Goal: Use online tool/utility: Utilize a website feature to perform a specific function

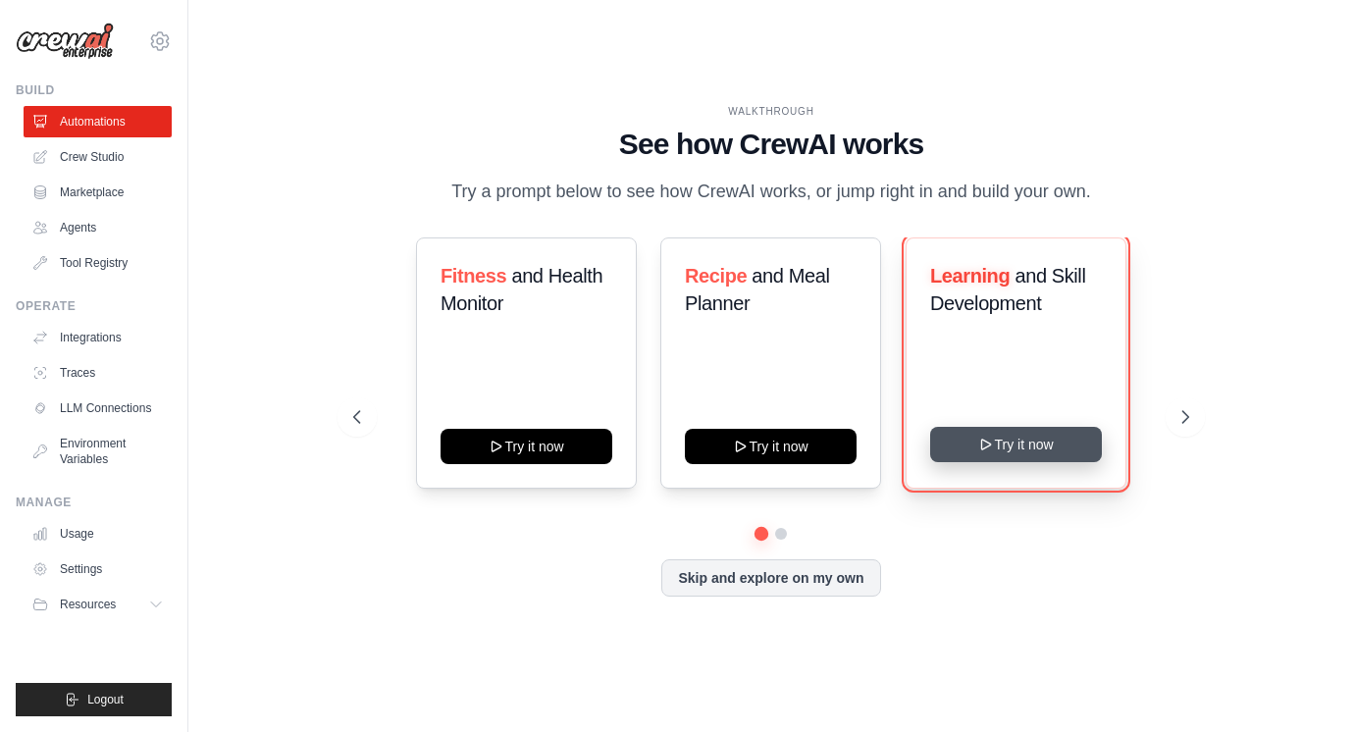
click at [994, 462] on button "Try it now" at bounding box center [1016, 444] width 172 height 35
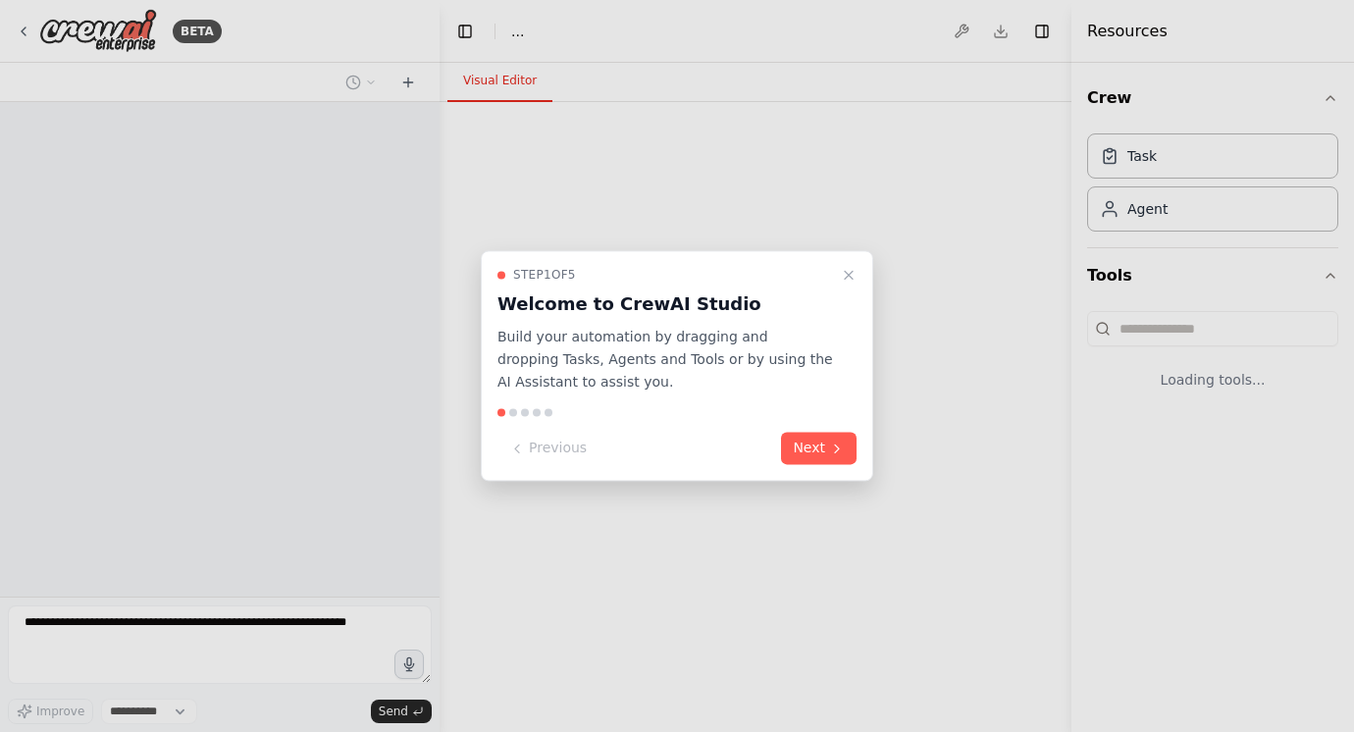
select select "****"
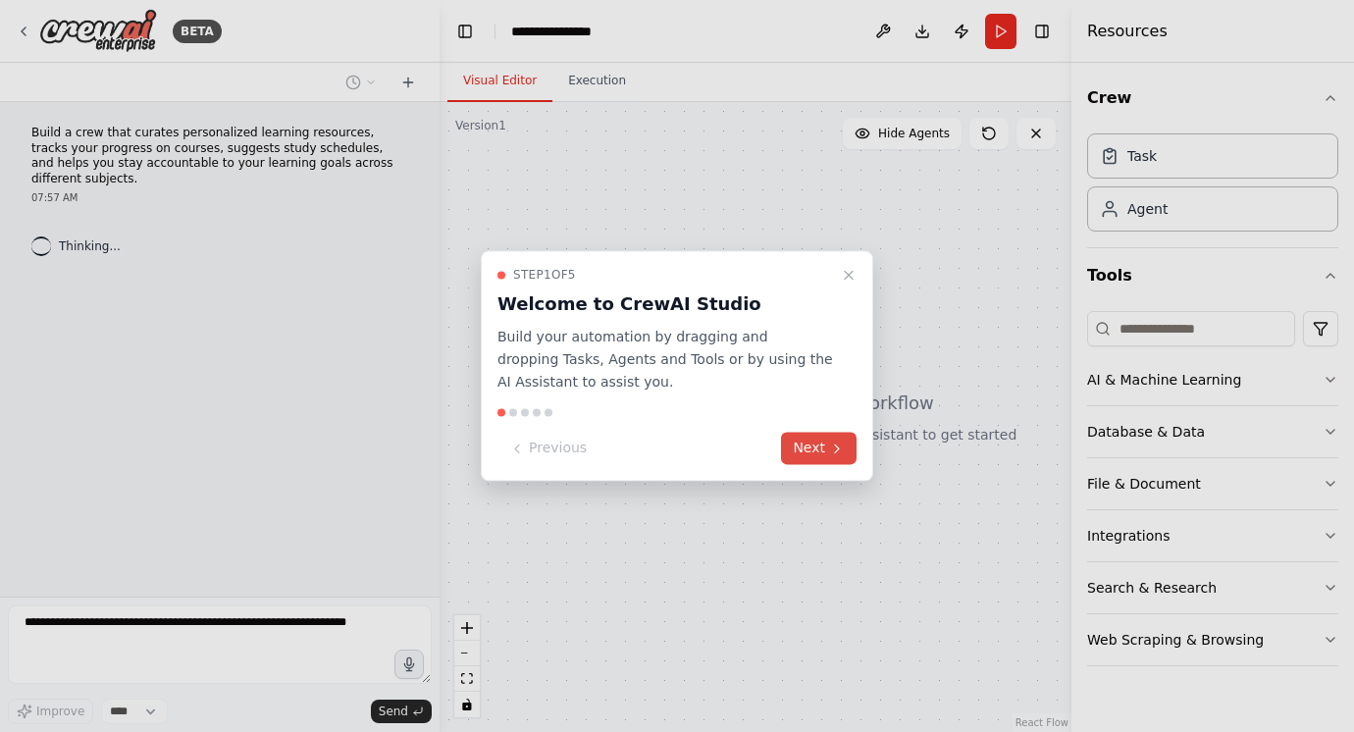
click at [831, 445] on icon at bounding box center [837, 448] width 16 height 16
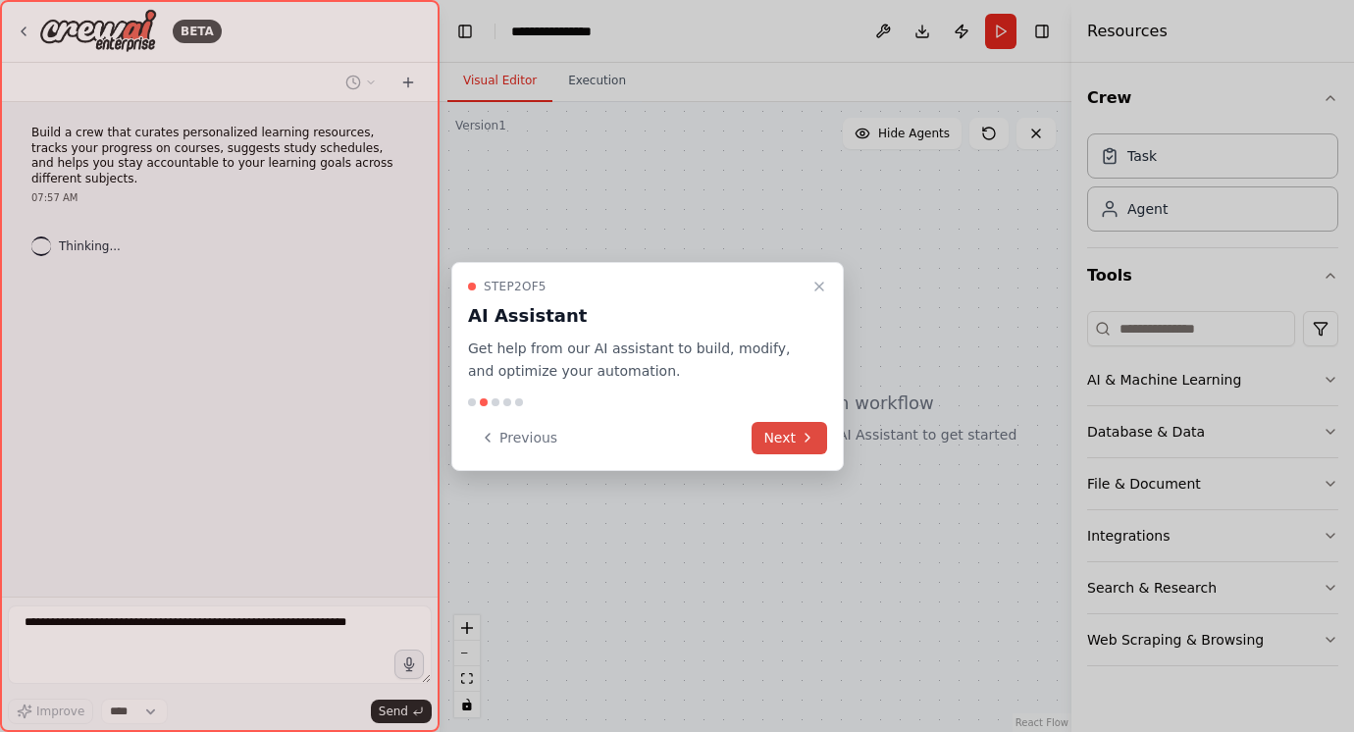
click at [820, 435] on button "Next" at bounding box center [789, 438] width 76 height 32
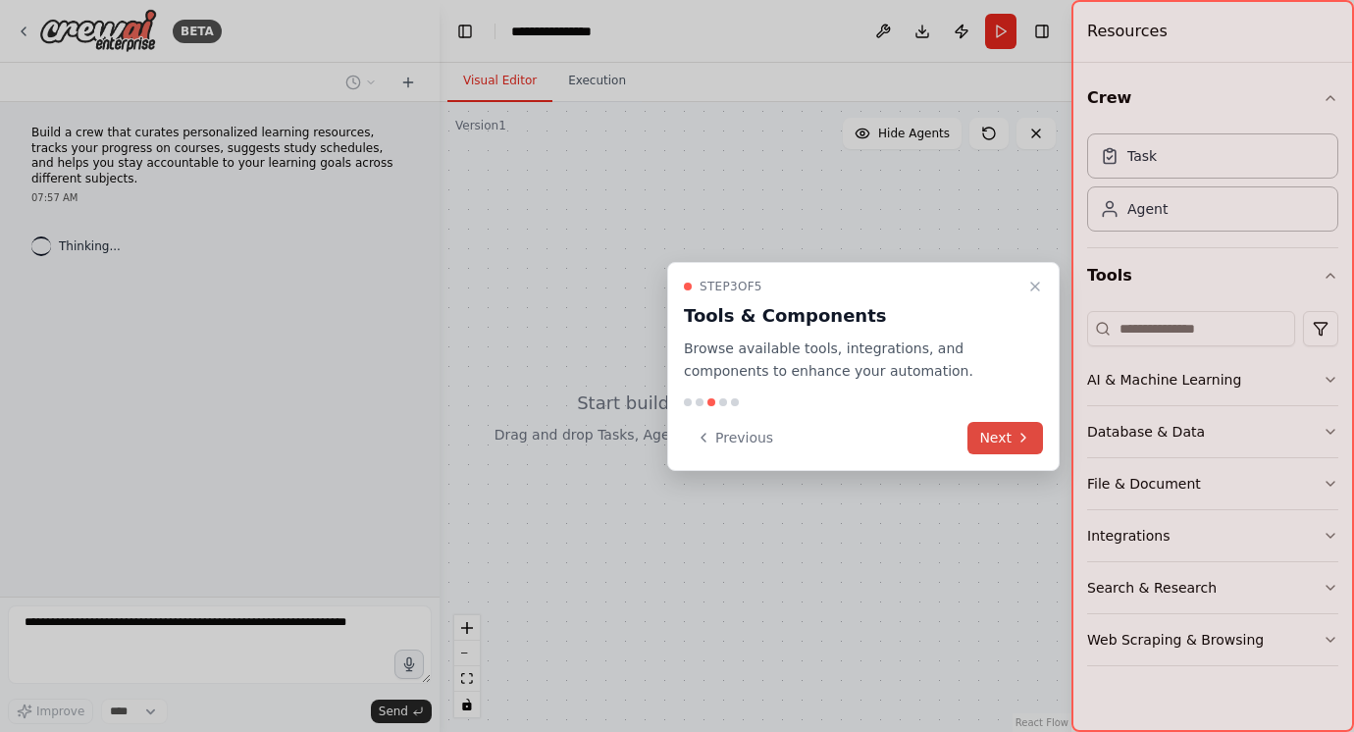
click at [997, 441] on button "Next" at bounding box center [1005, 438] width 76 height 32
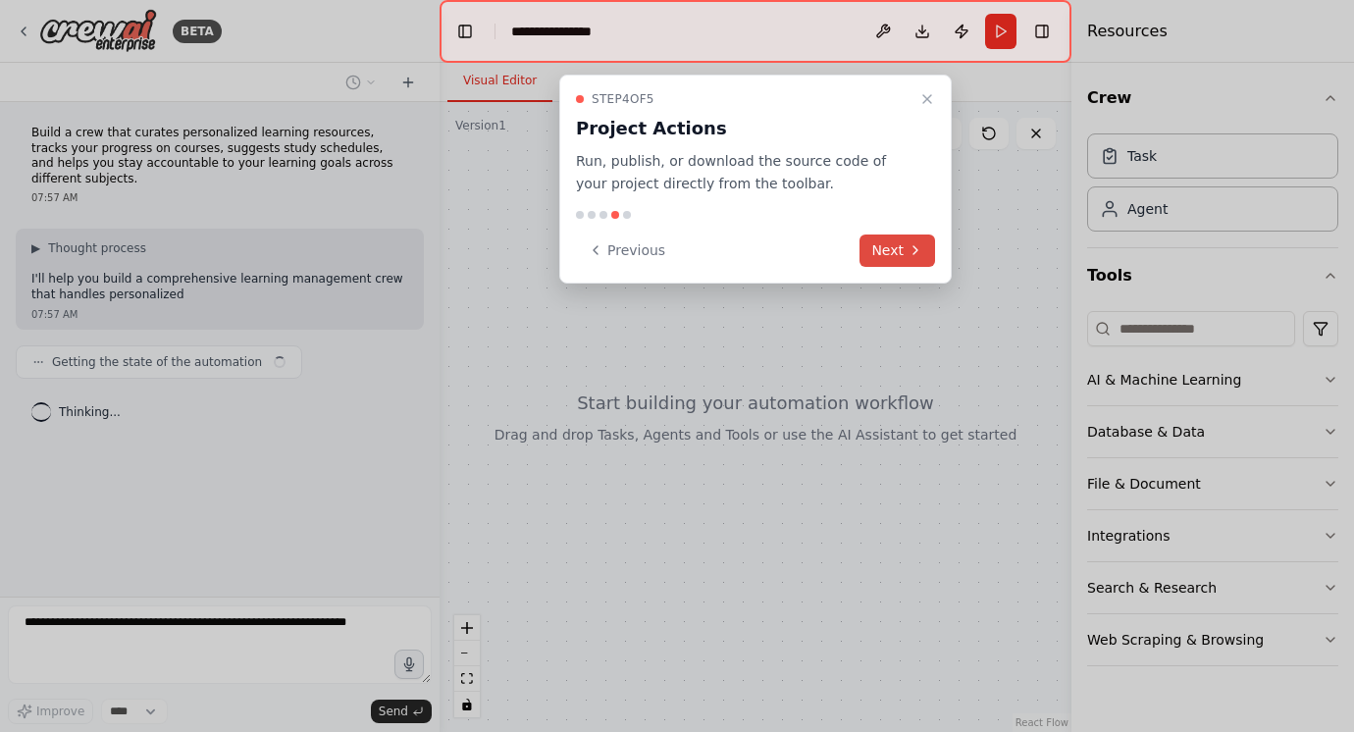
click at [905, 242] on button "Next" at bounding box center [897, 250] width 76 height 32
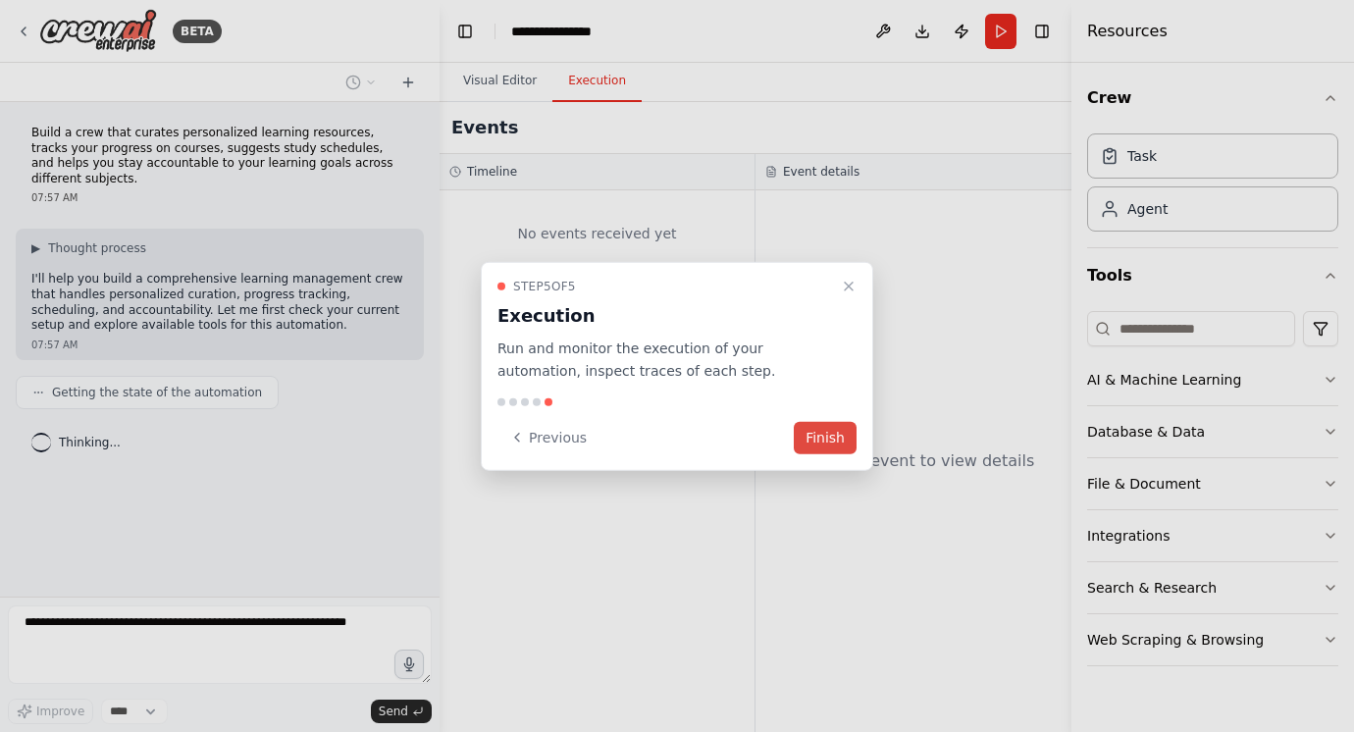
click at [823, 428] on button "Finish" at bounding box center [825, 437] width 63 height 32
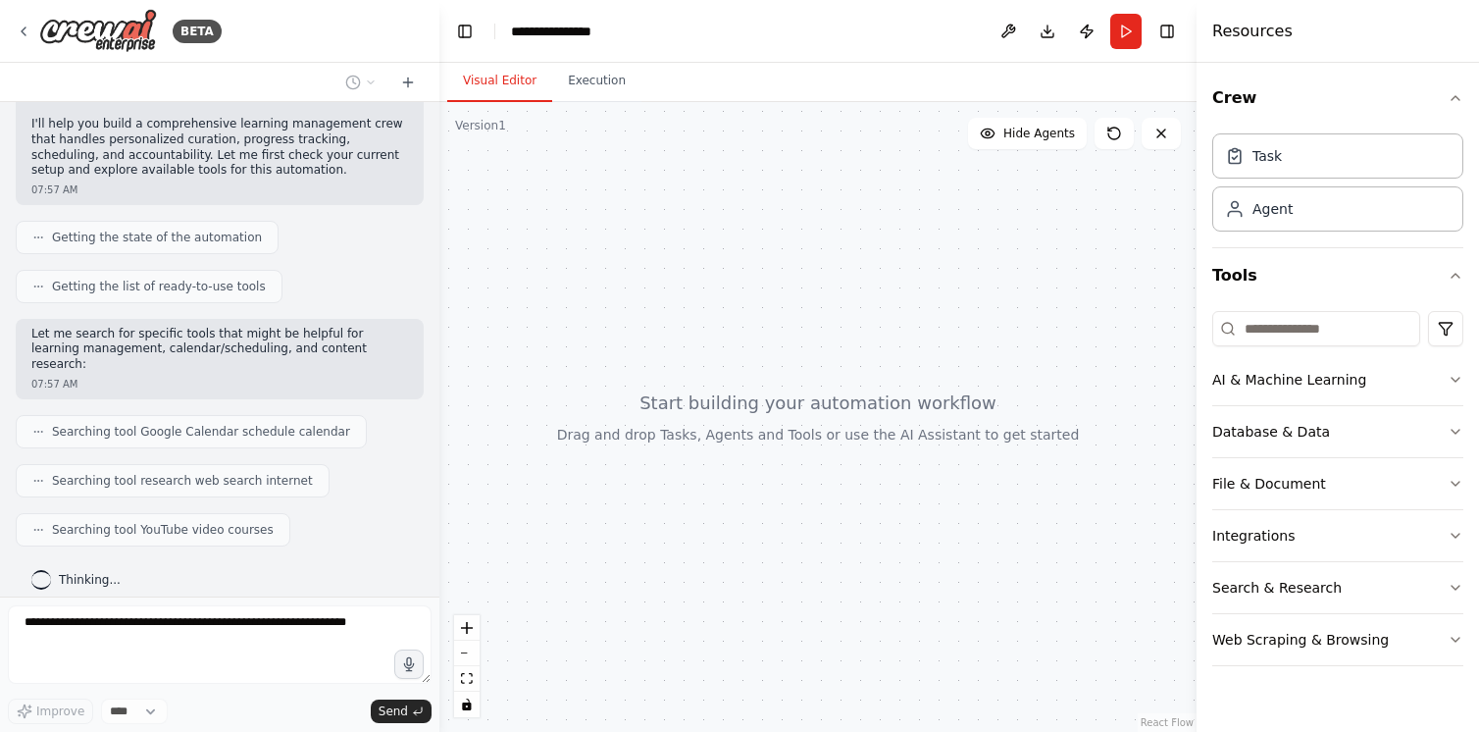
scroll to position [204, 0]
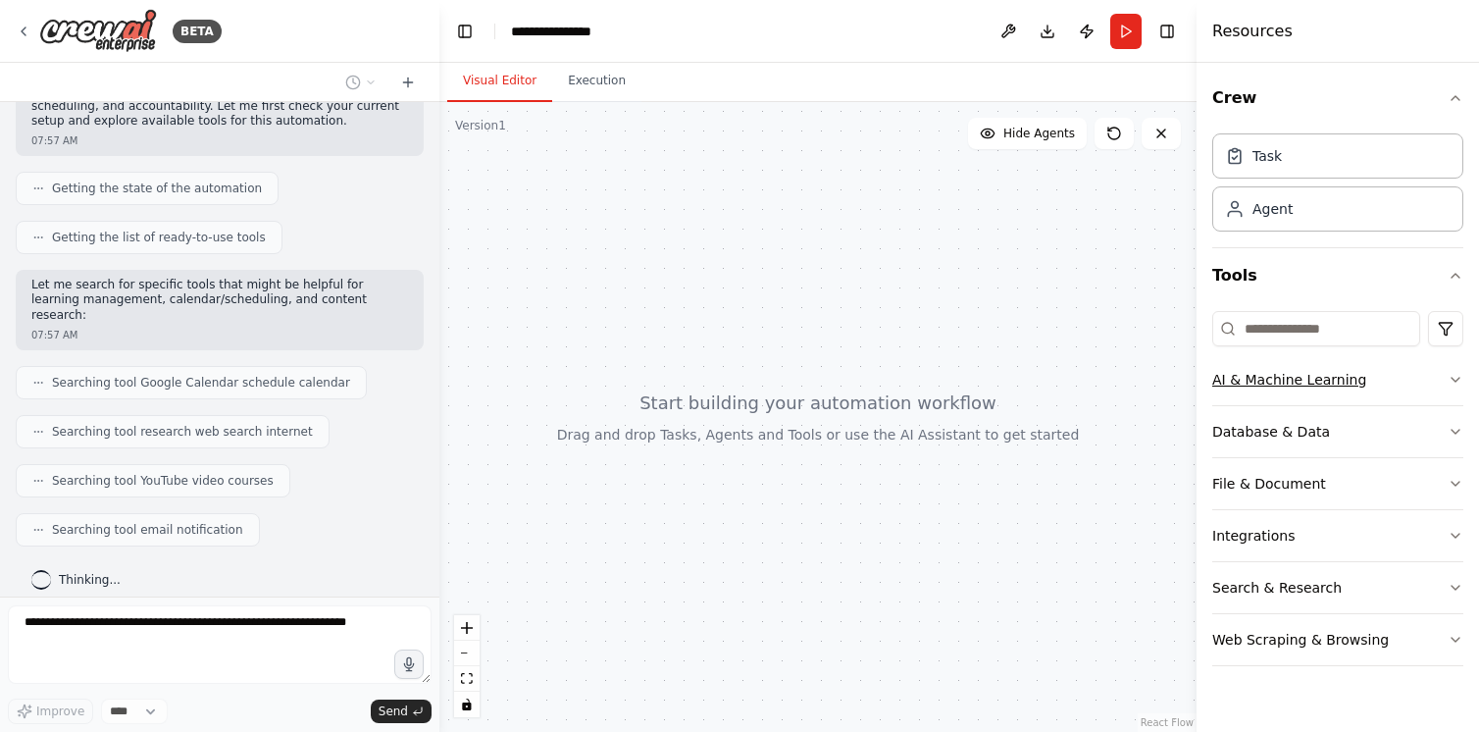
click at [1351, 382] on div "AI & Machine Learning" at bounding box center [1289, 380] width 154 height 20
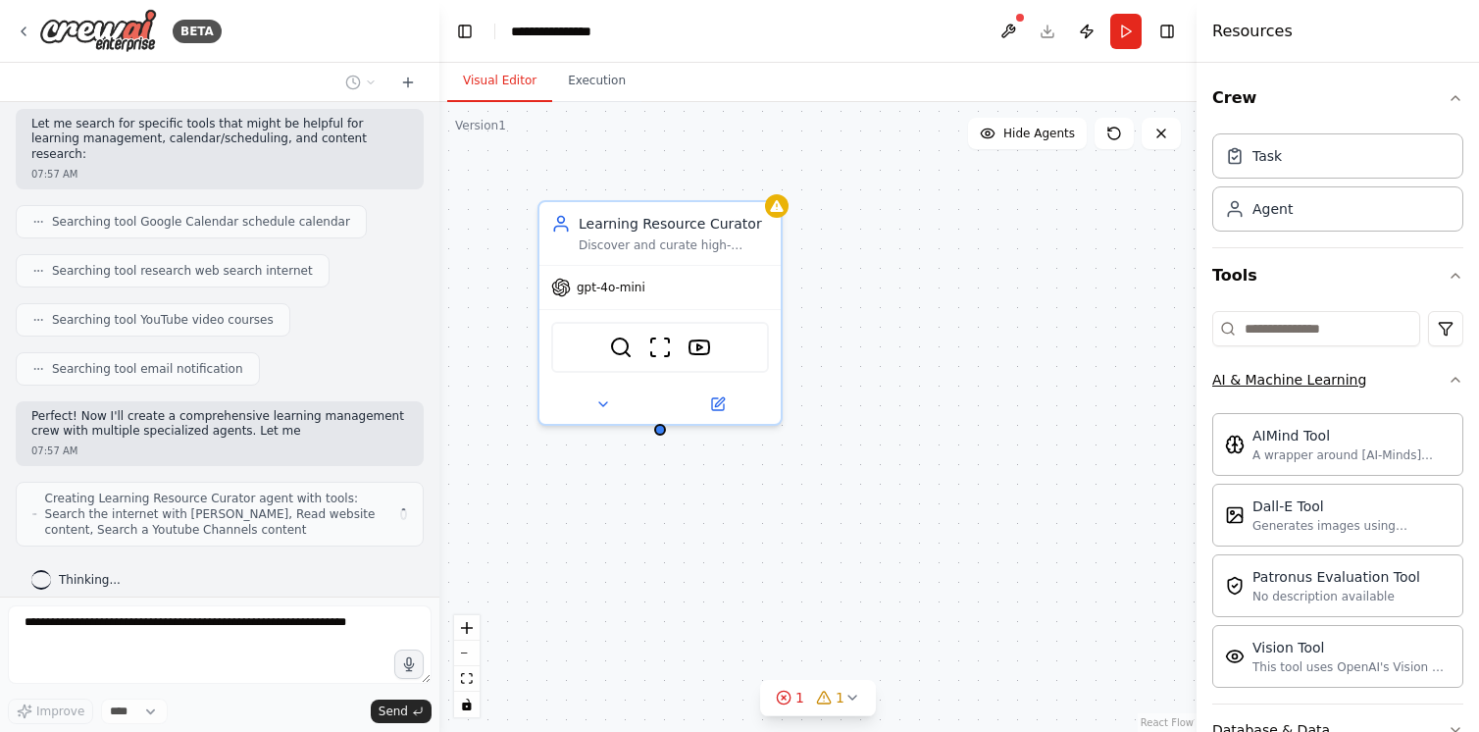
scroll to position [380, 0]
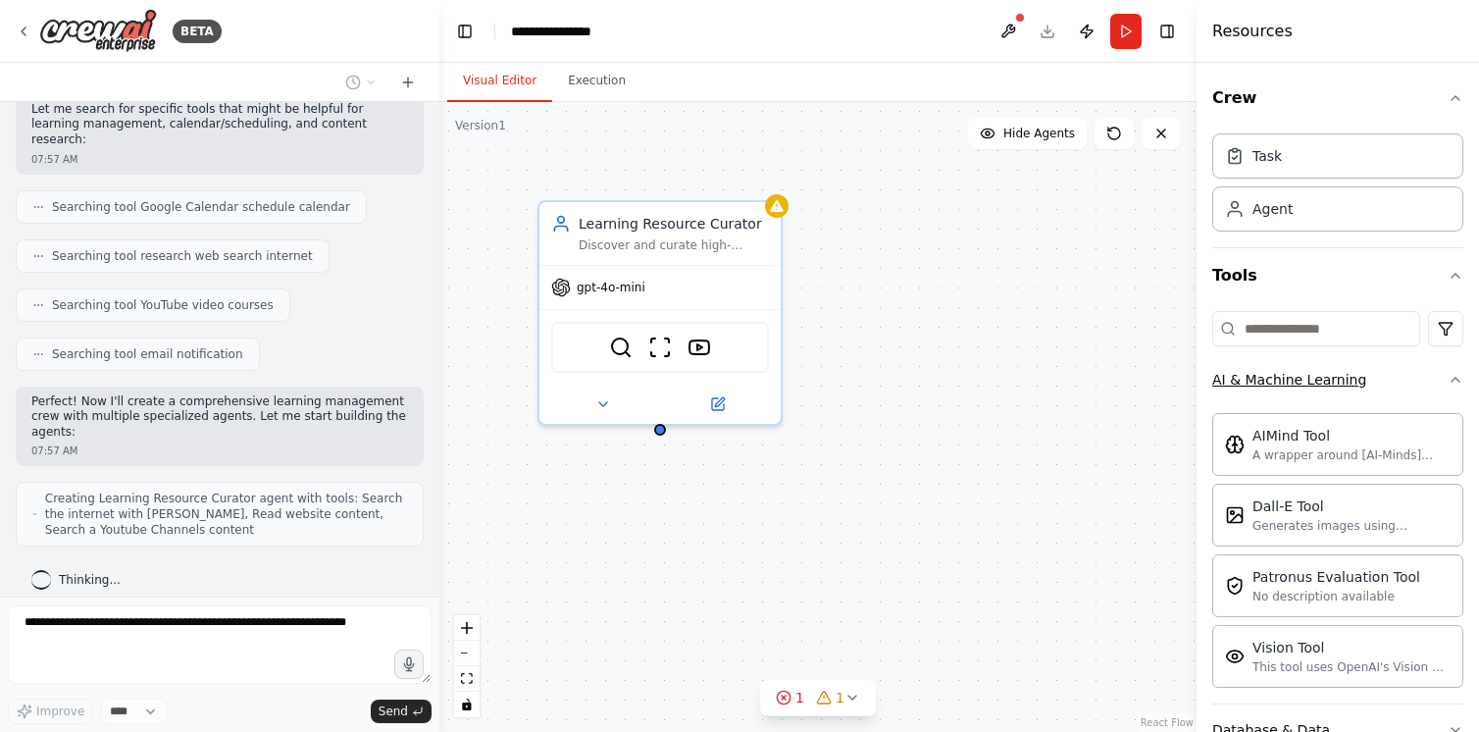
click at [1353, 374] on button "AI & Machine Learning" at bounding box center [1337, 379] width 251 height 51
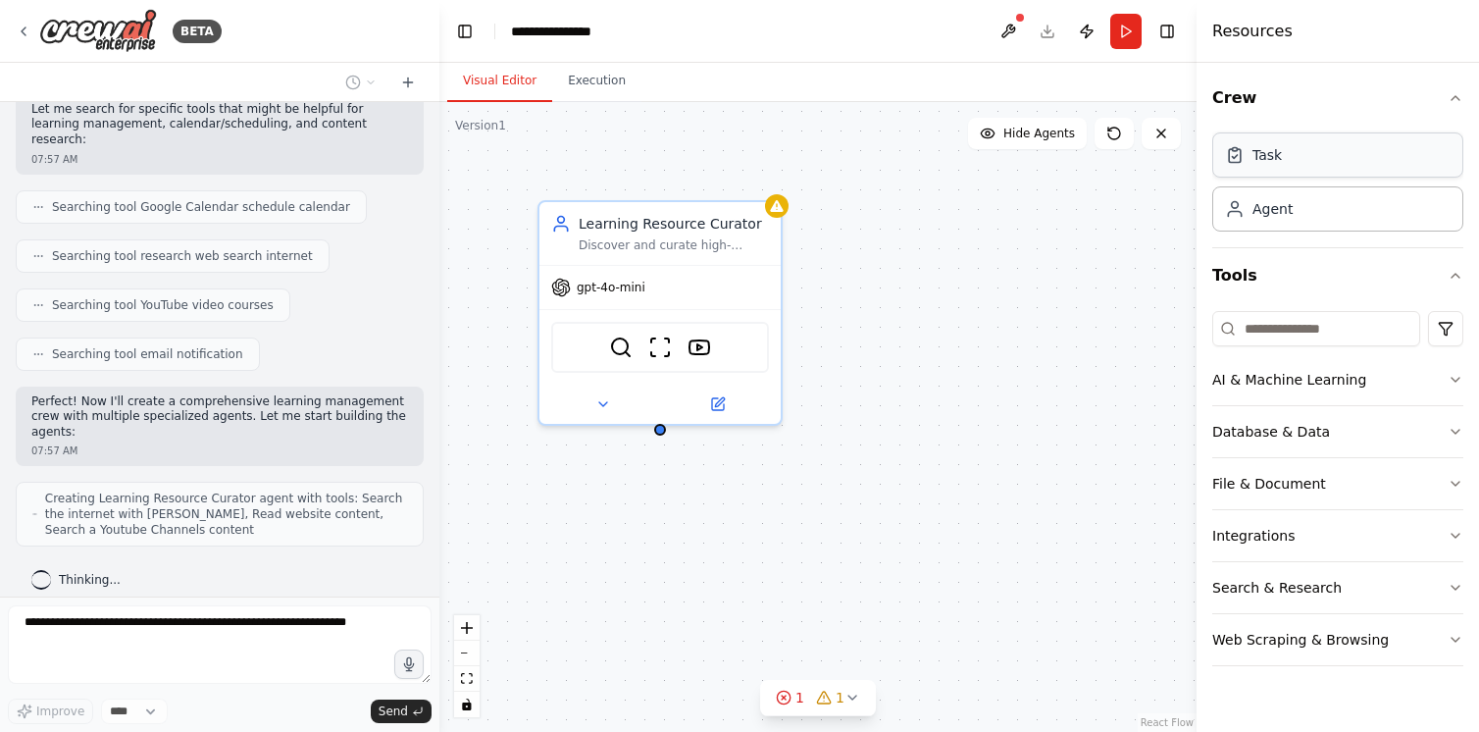
click at [1353, 167] on div "Task" at bounding box center [1337, 154] width 251 height 45
click at [1247, 151] on div "Task" at bounding box center [1253, 155] width 57 height 20
click at [1261, 198] on div "Agent" at bounding box center [1273, 208] width 40 height 20
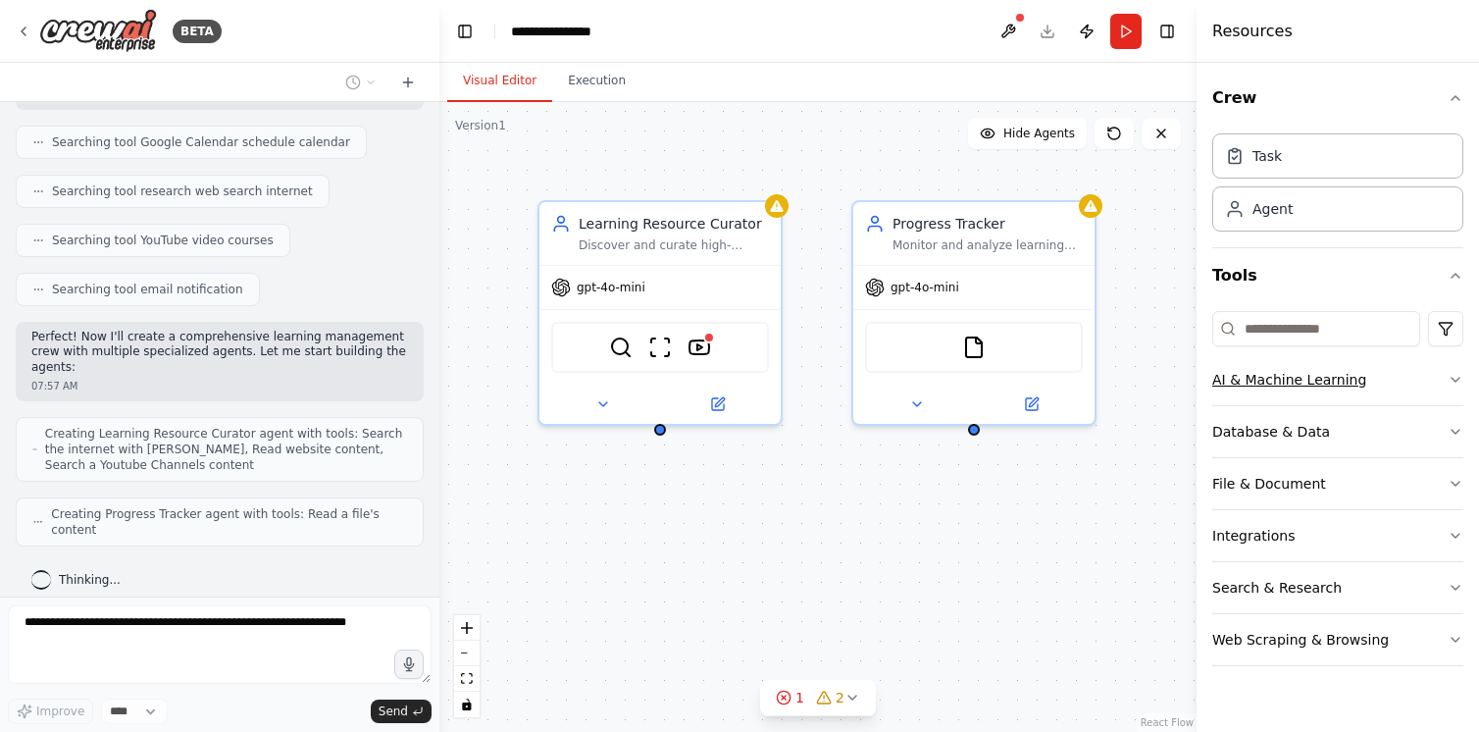
click at [1312, 384] on div "AI & Machine Learning" at bounding box center [1289, 380] width 154 height 20
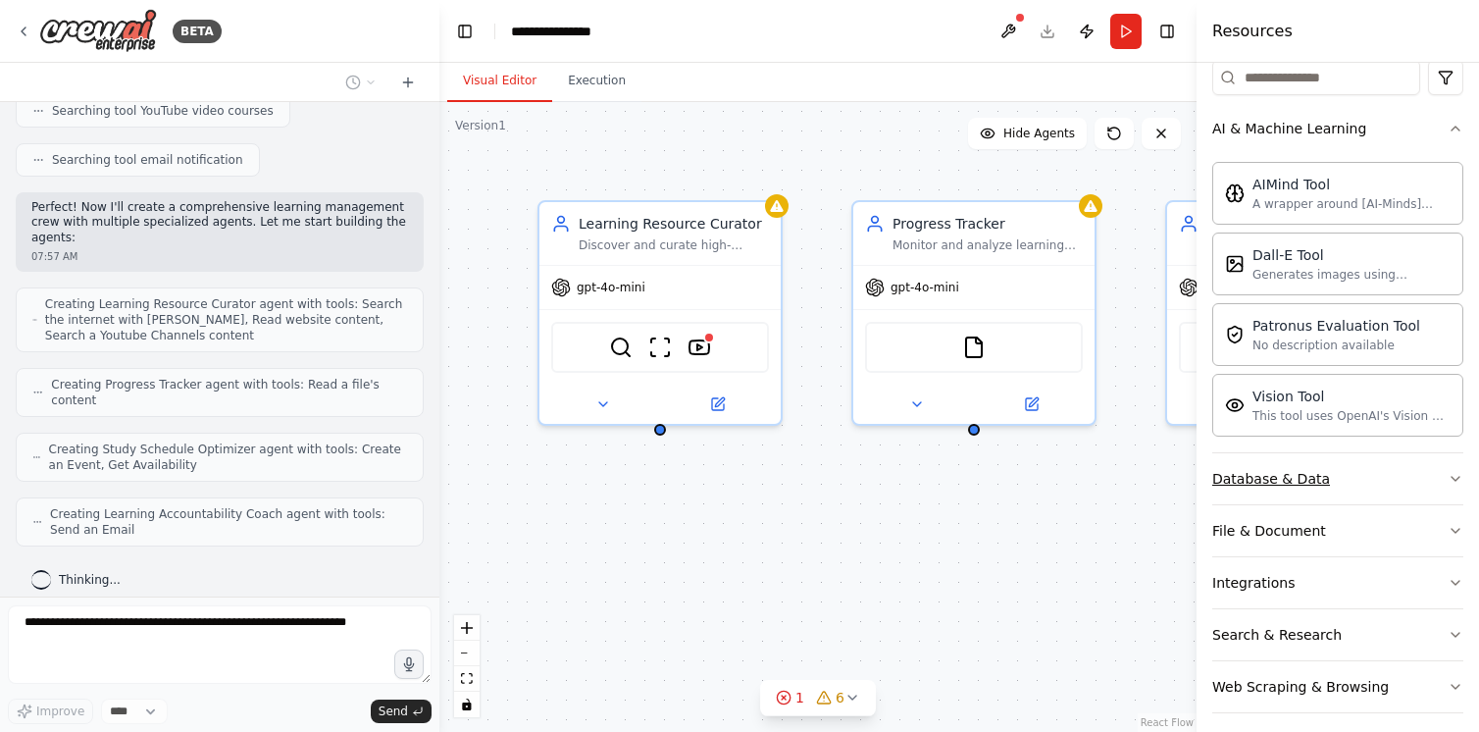
scroll to position [264, 0]
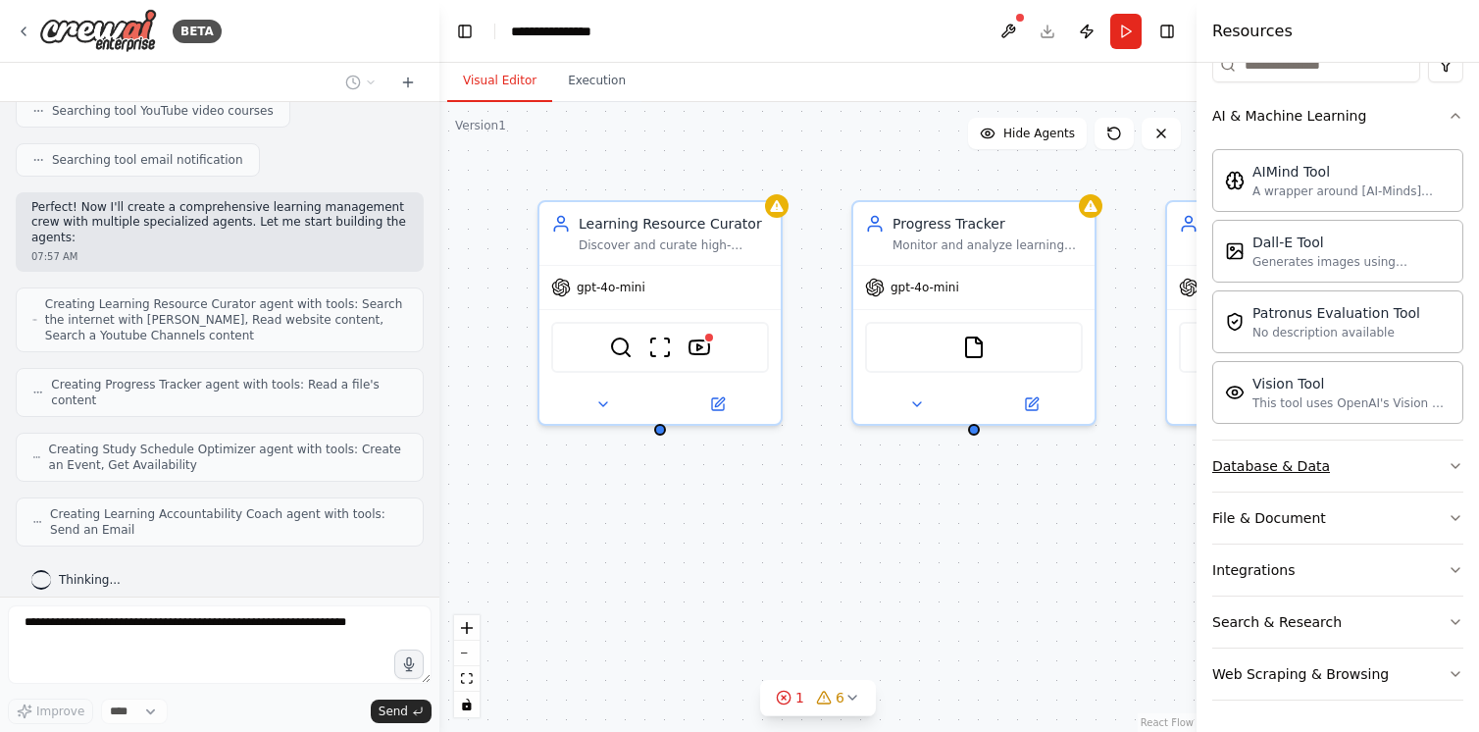
click at [1353, 469] on button "Database & Data" at bounding box center [1337, 465] width 251 height 51
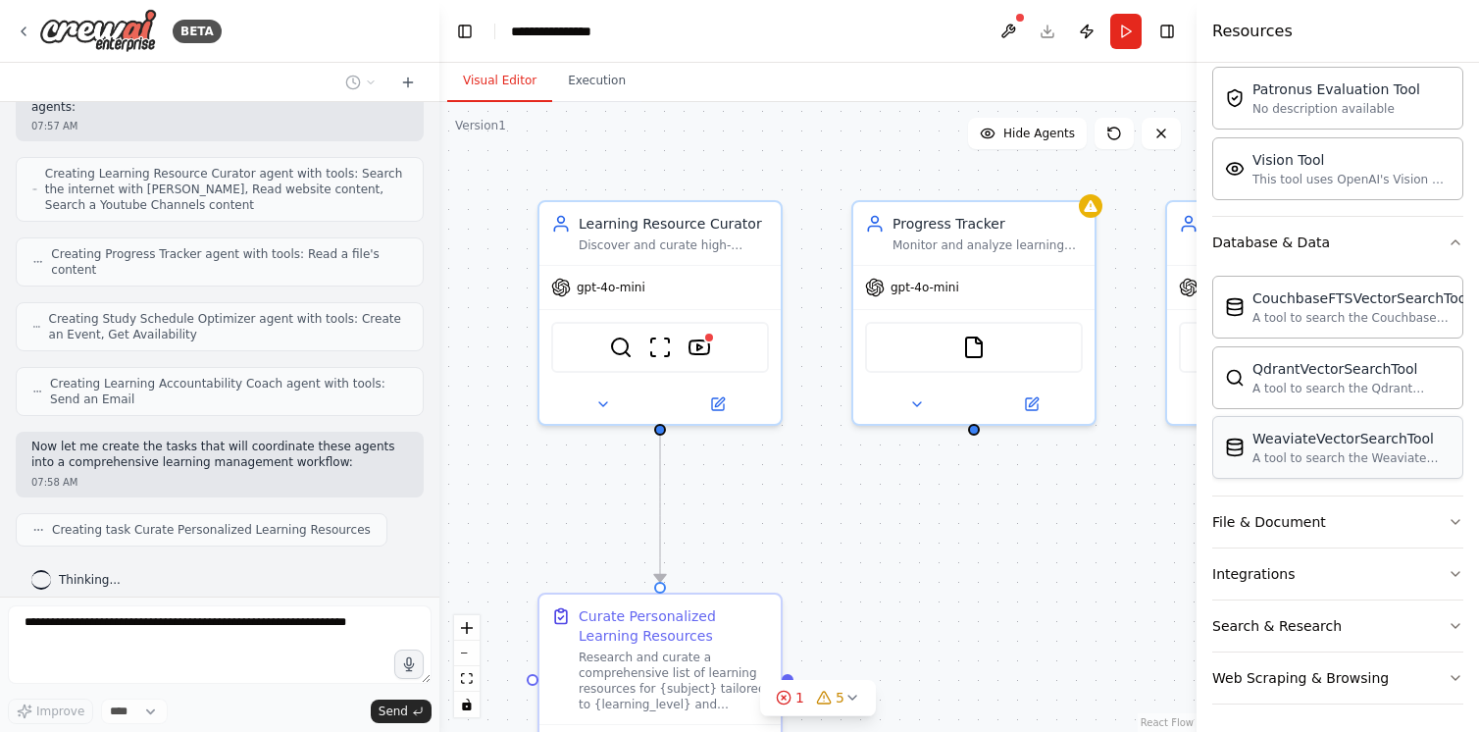
scroll to position [491, 0]
click at [1353, 506] on button "File & Document" at bounding box center [1337, 517] width 251 height 51
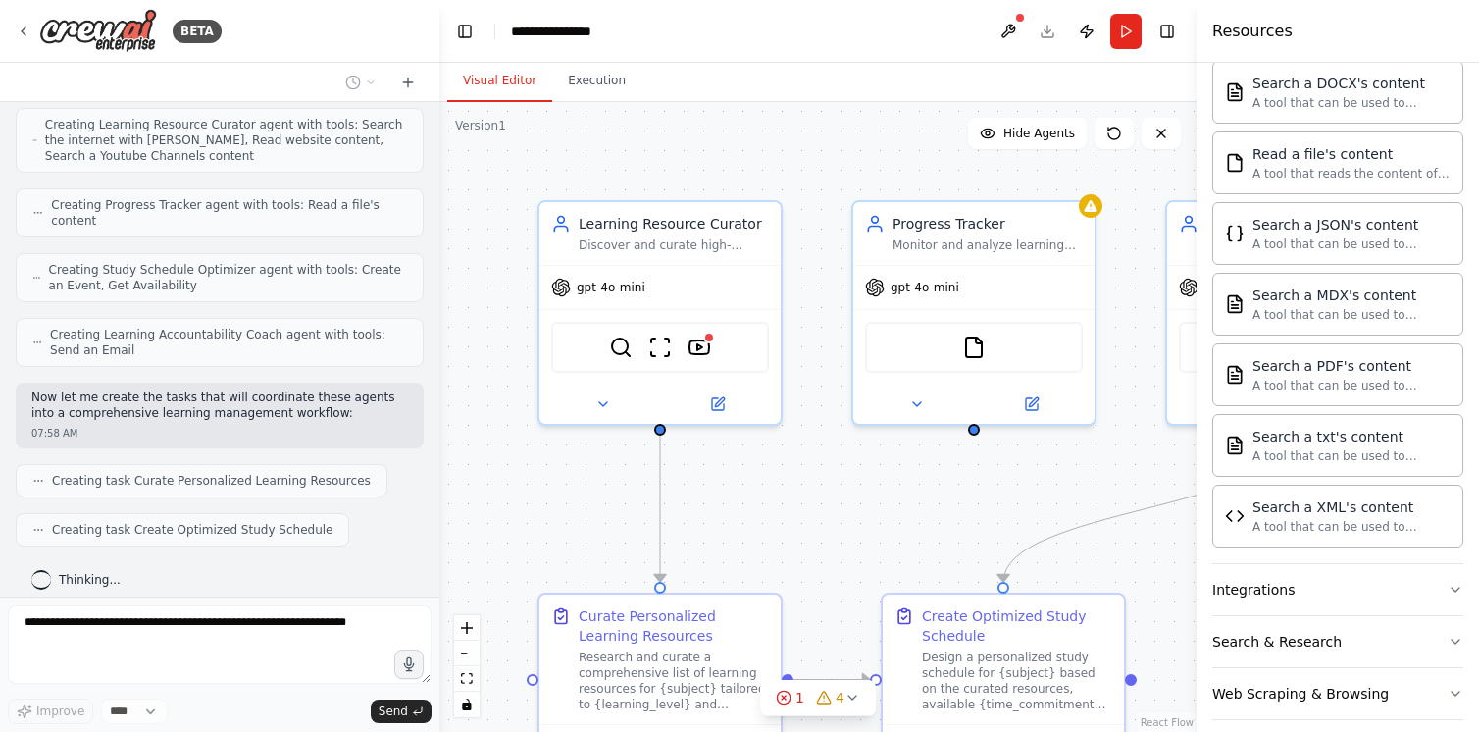
scroll to position [1072, 0]
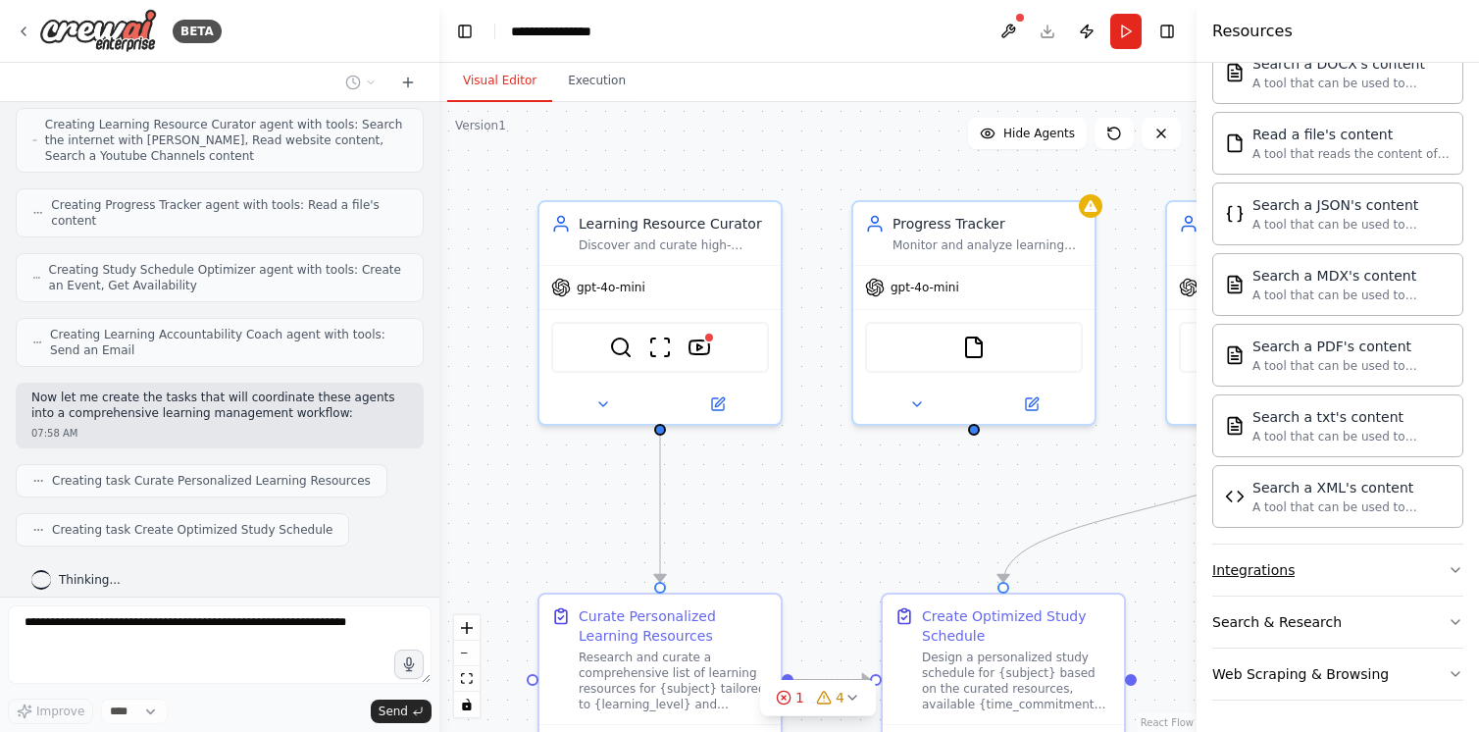
click at [1305, 562] on button "Integrations" at bounding box center [1337, 569] width 251 height 51
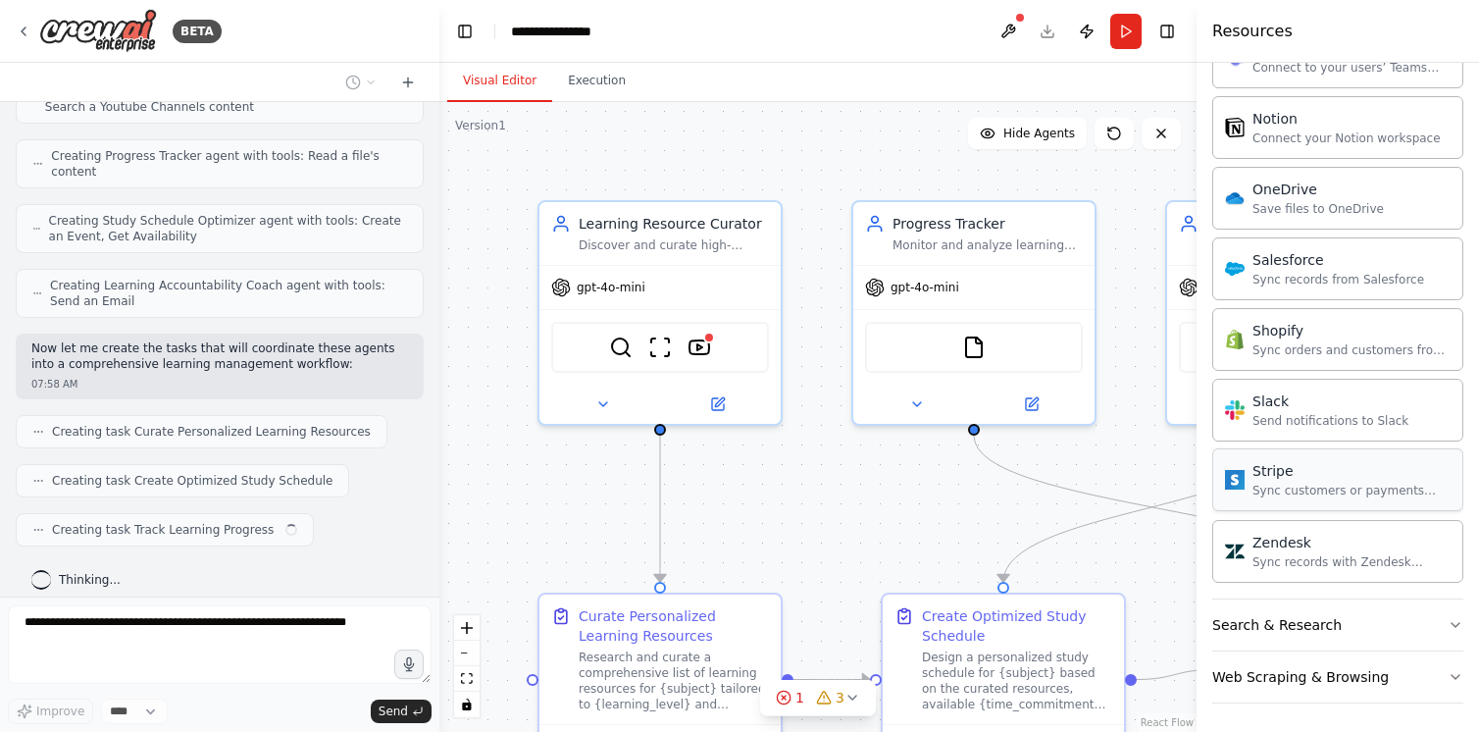
scroll to position [2571, 0]
click at [1353, 660] on button "Web Scraping & Browsing" at bounding box center [1337, 673] width 251 height 51
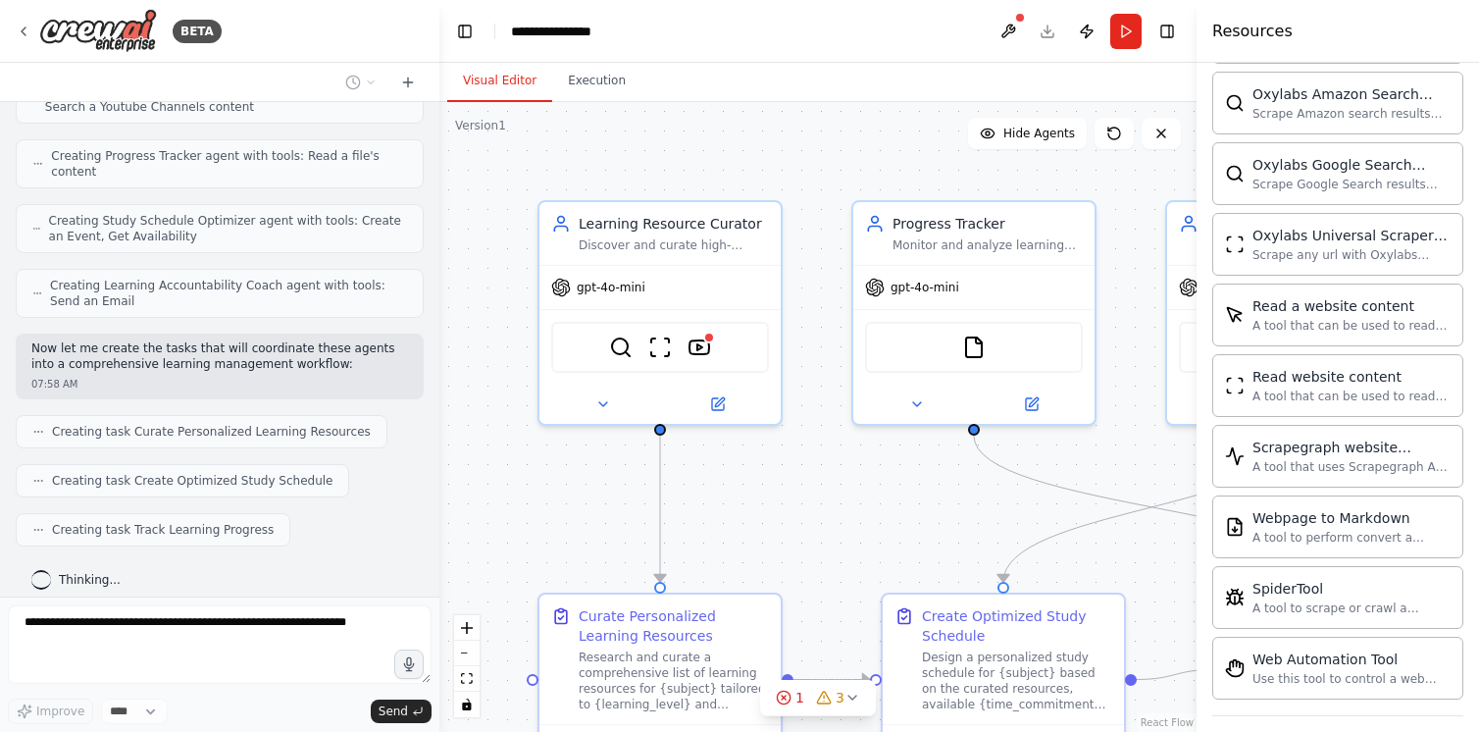
scroll to position [851, 0]
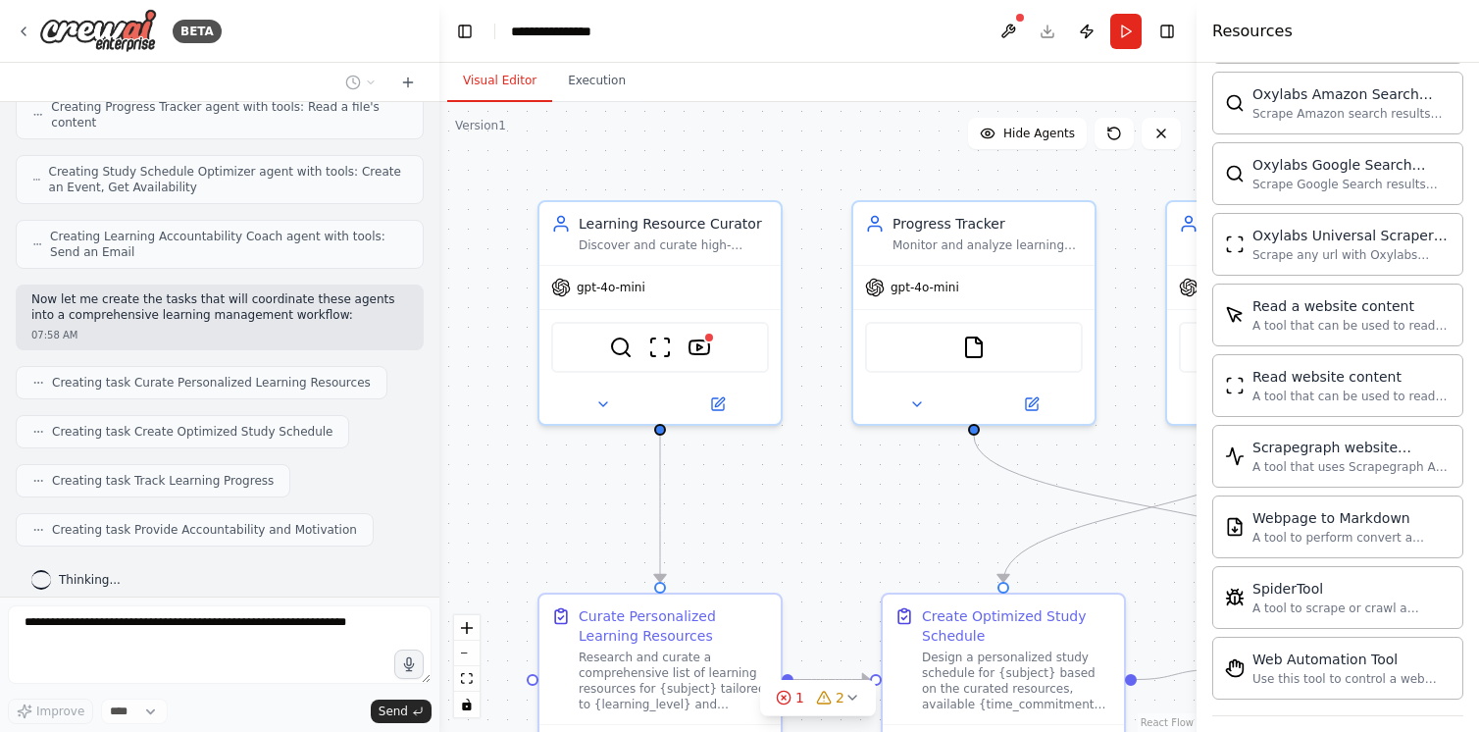
click at [111, 594] on div "Build a crew that curates personalized learning resources, tracks your progress…" at bounding box center [219, 349] width 439 height 494
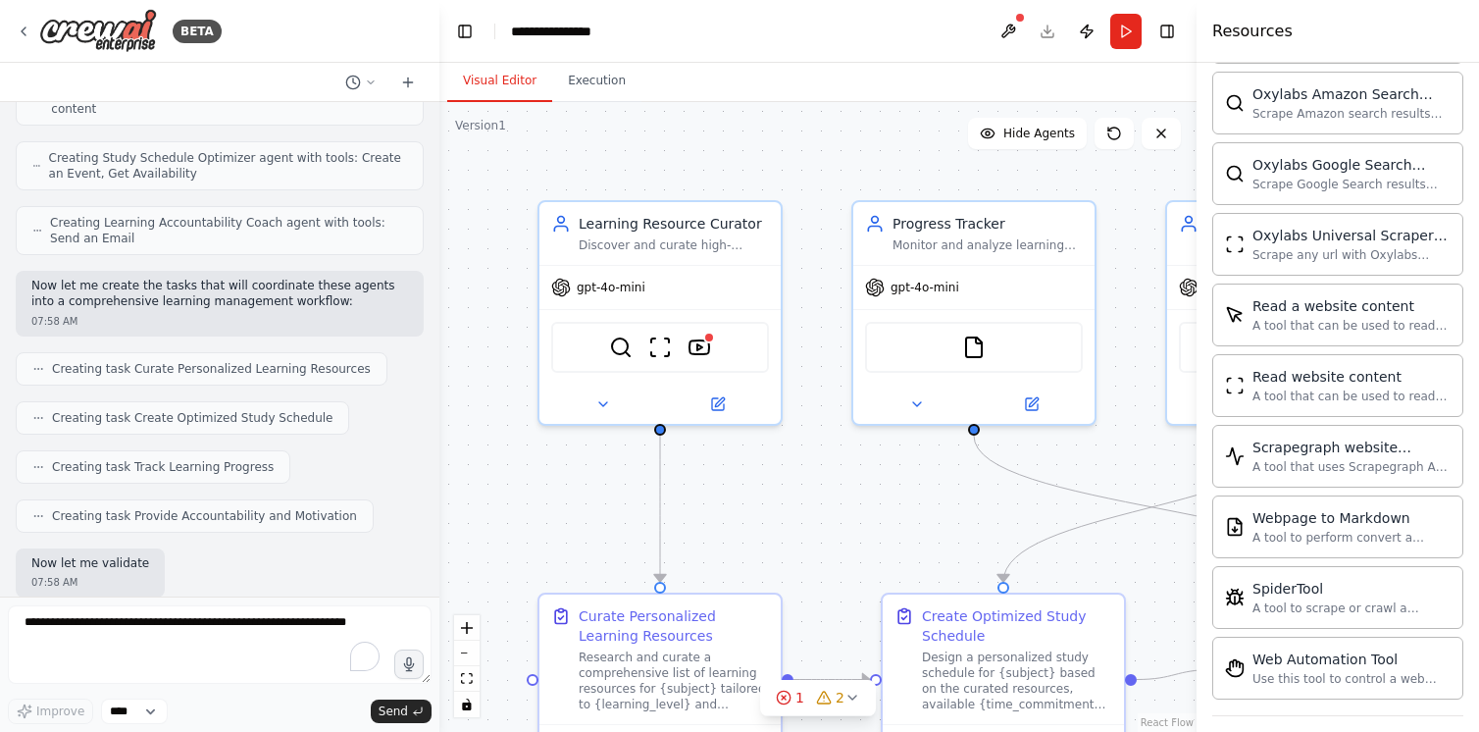
scroll to position [965, 0]
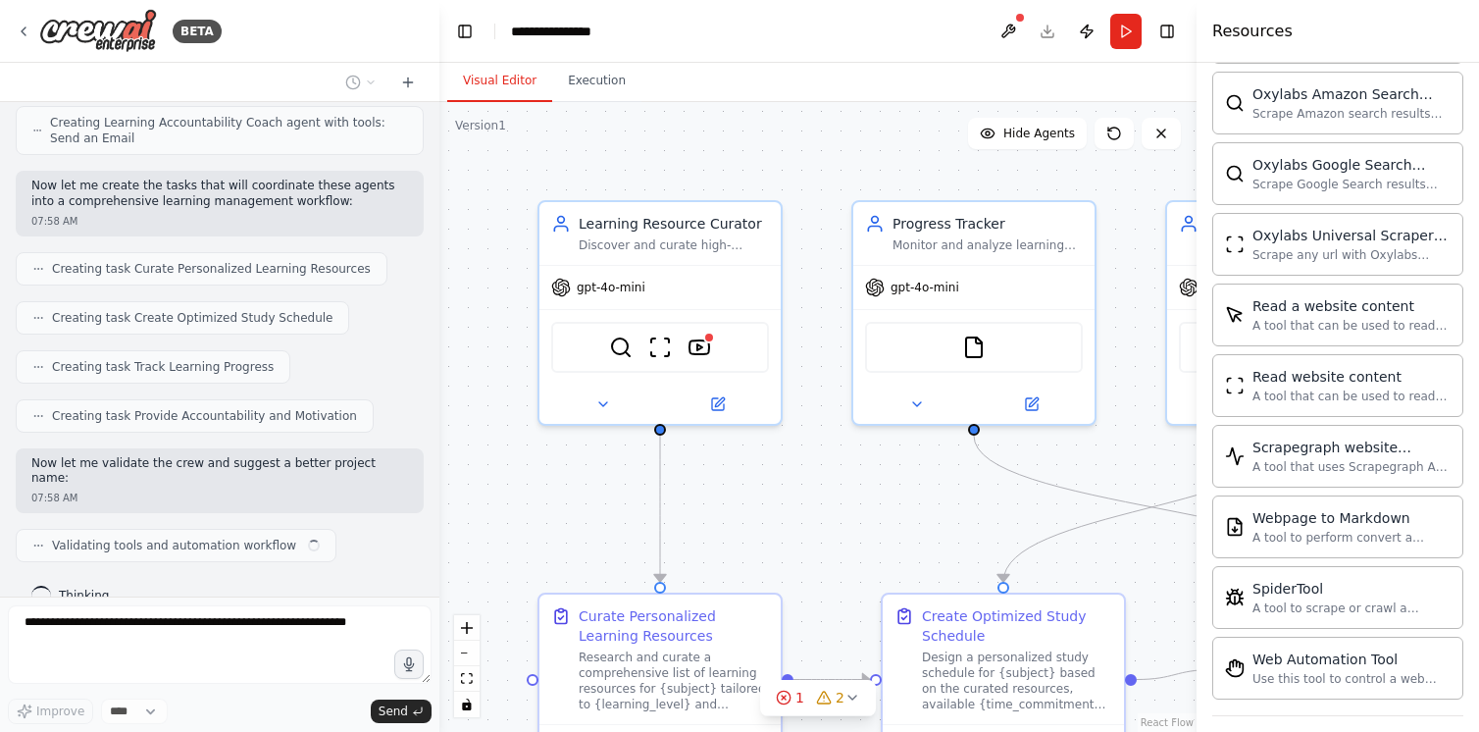
click at [219, 599] on form "Improve **** Send" at bounding box center [219, 663] width 439 height 135
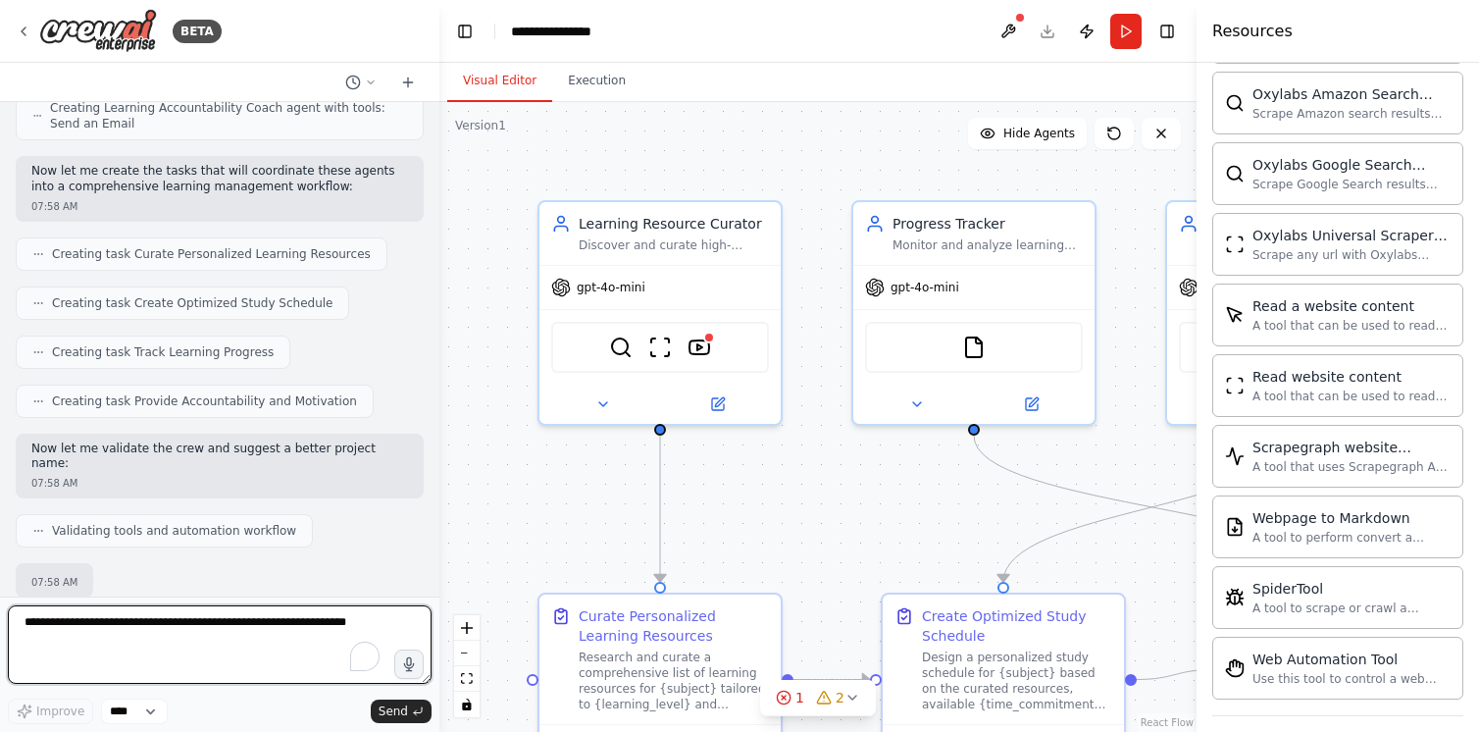
click at [48, 624] on textarea "To enrich screen reader interactions, please activate Accessibility in Grammarl…" at bounding box center [220, 644] width 424 height 78
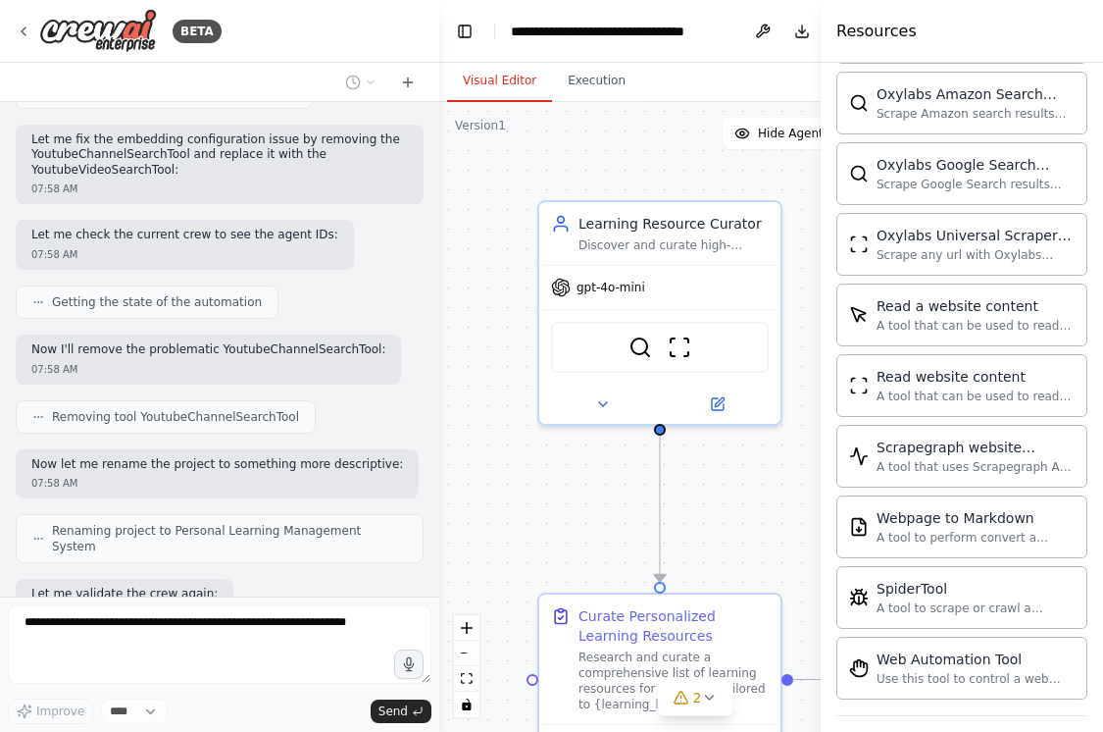
scroll to position [1518, 0]
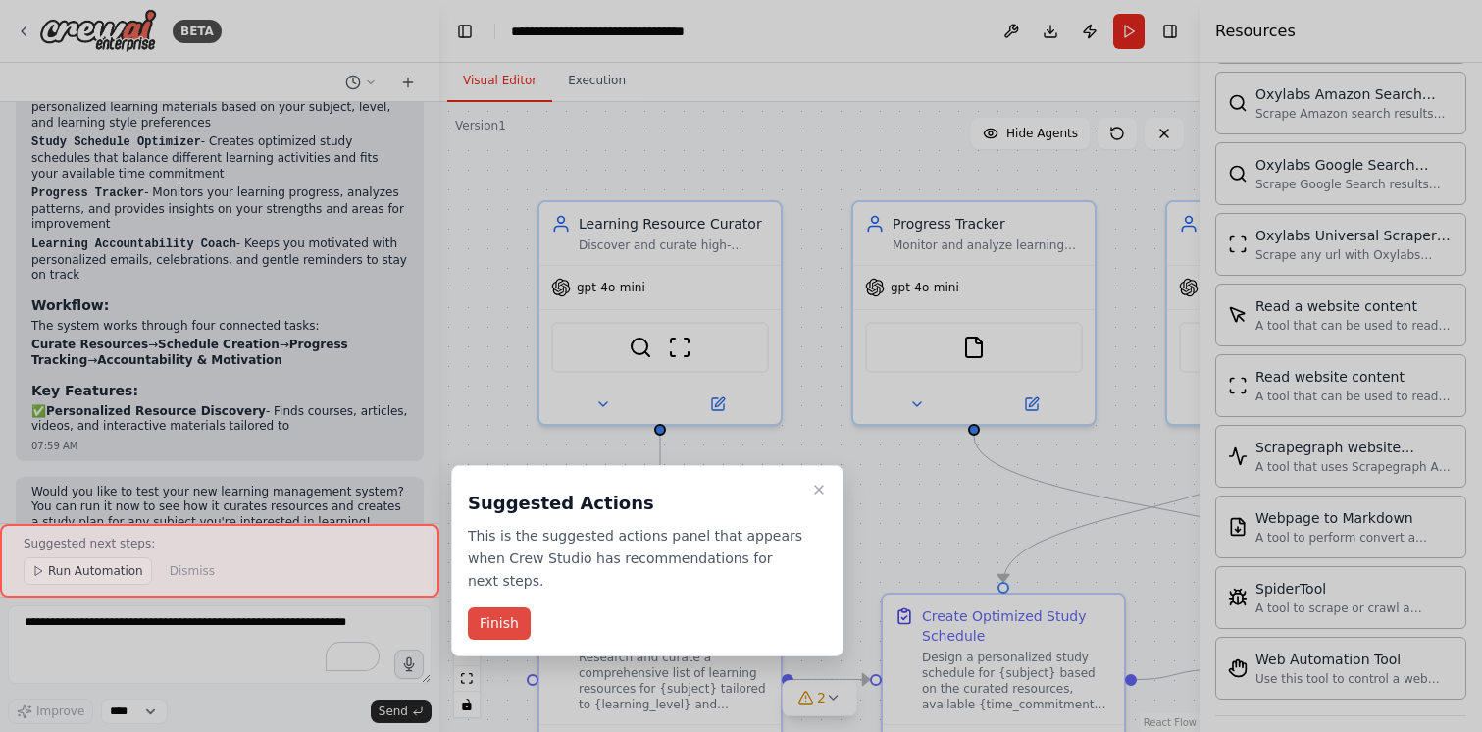
click at [510, 631] on button "Finish" at bounding box center [499, 623] width 63 height 32
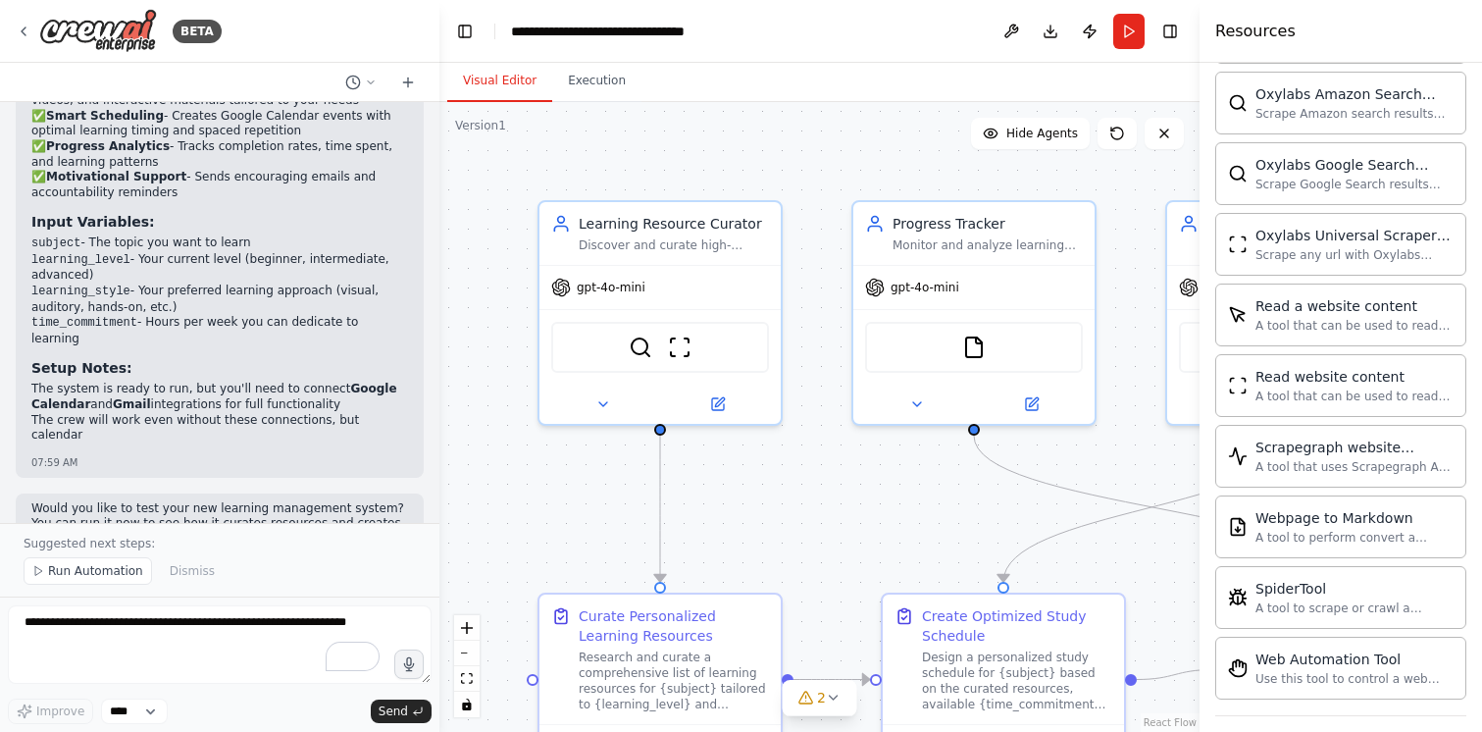
scroll to position [2461, 0]
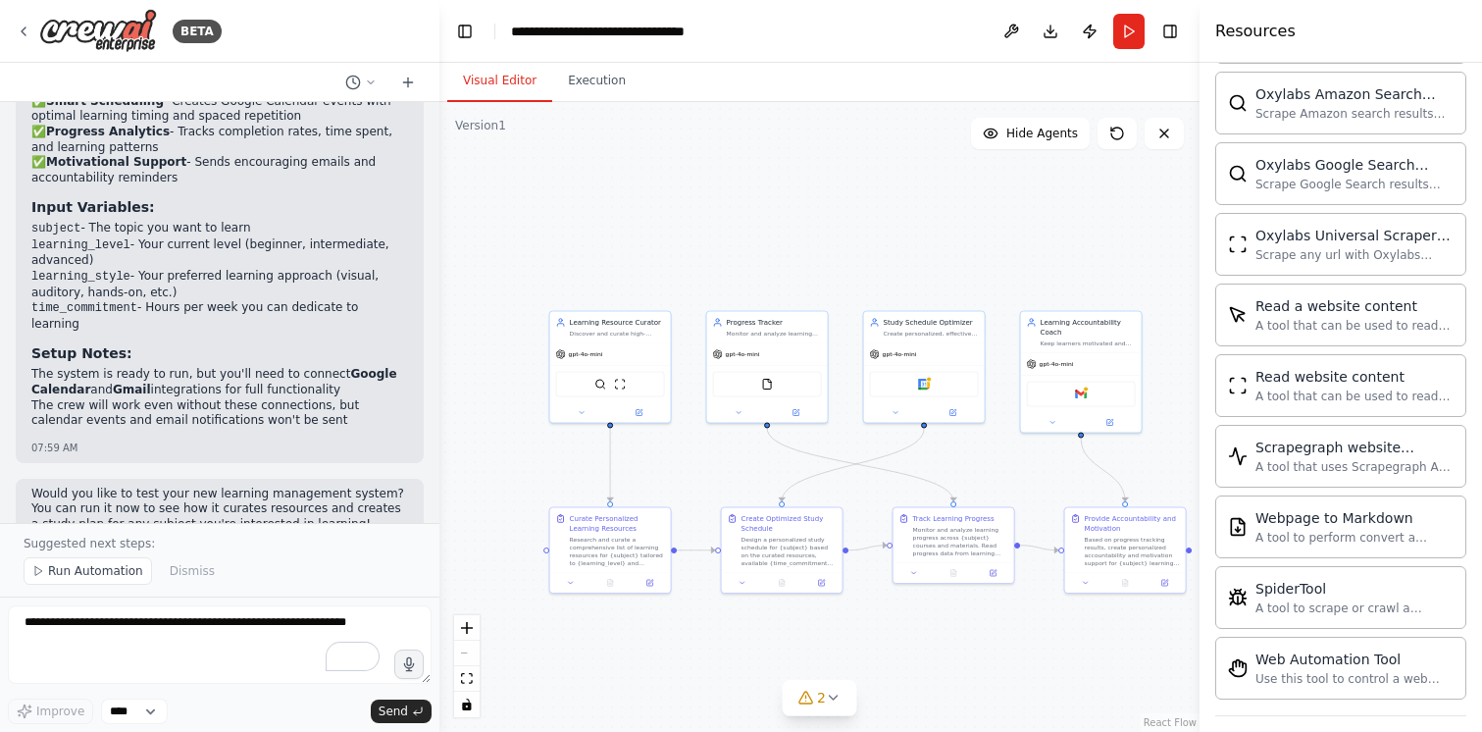
drag, startPoint x: 997, startPoint y: 298, endPoint x: 918, endPoint y: 213, distance: 115.9
click at [918, 213] on div ".deletable-edge-delete-btn { width: 20px; height: 20px; border: 0px solid #ffff…" at bounding box center [819, 417] width 760 height 630
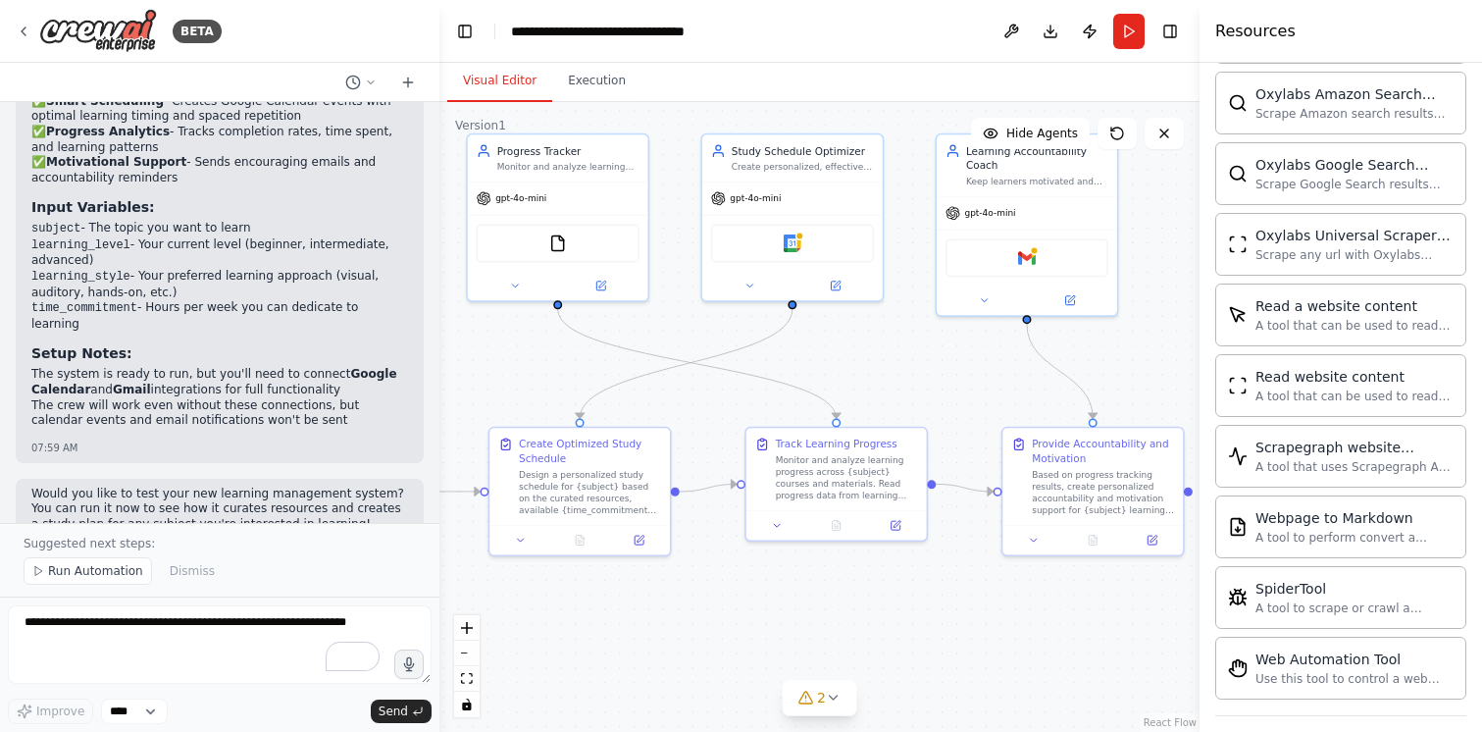
drag, startPoint x: 1003, startPoint y: 488, endPoint x: 872, endPoint y: 353, distance: 188.7
click at [872, 353] on div ".deletable-edge-delete-btn { width: 20px; height: 20px; border: 0px solid #ffff…" at bounding box center [819, 417] width 760 height 630
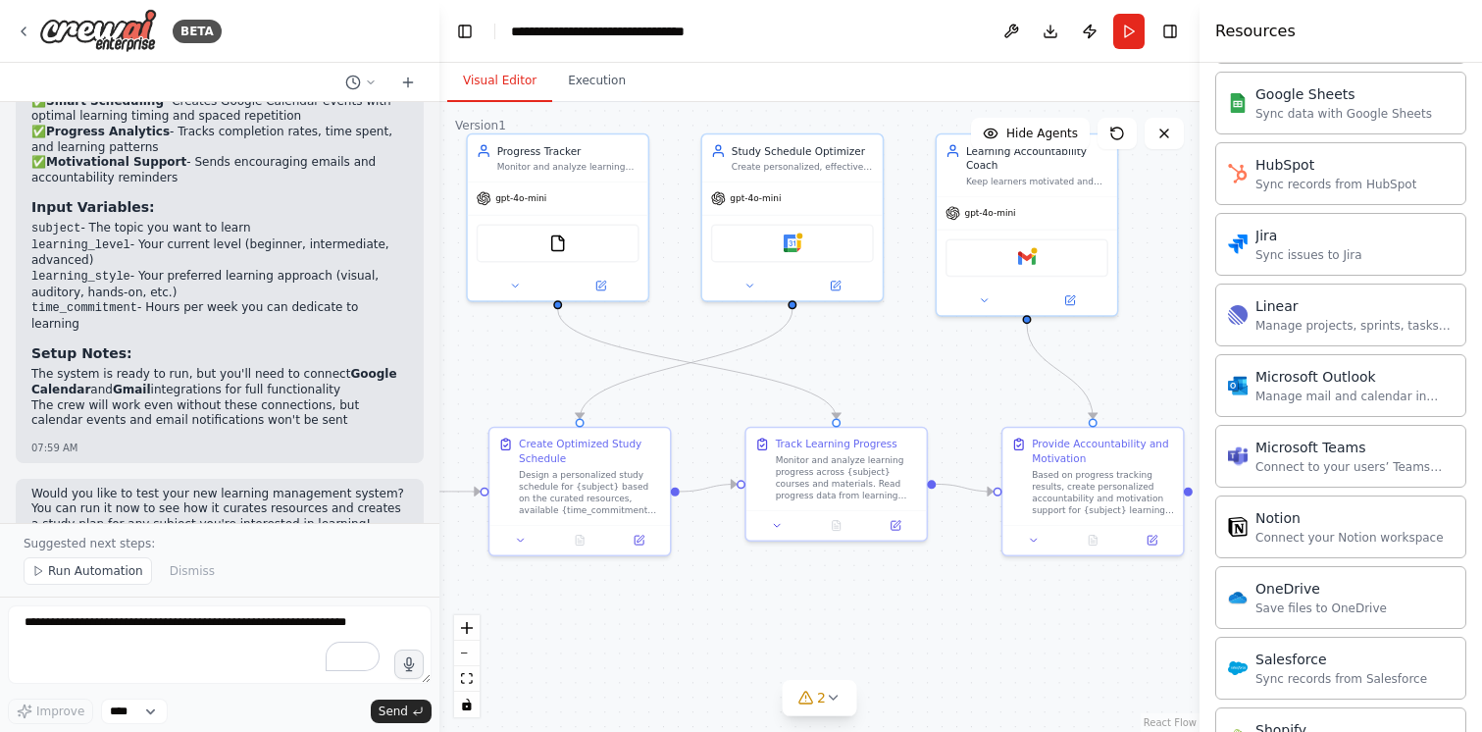
scroll to position [0, 0]
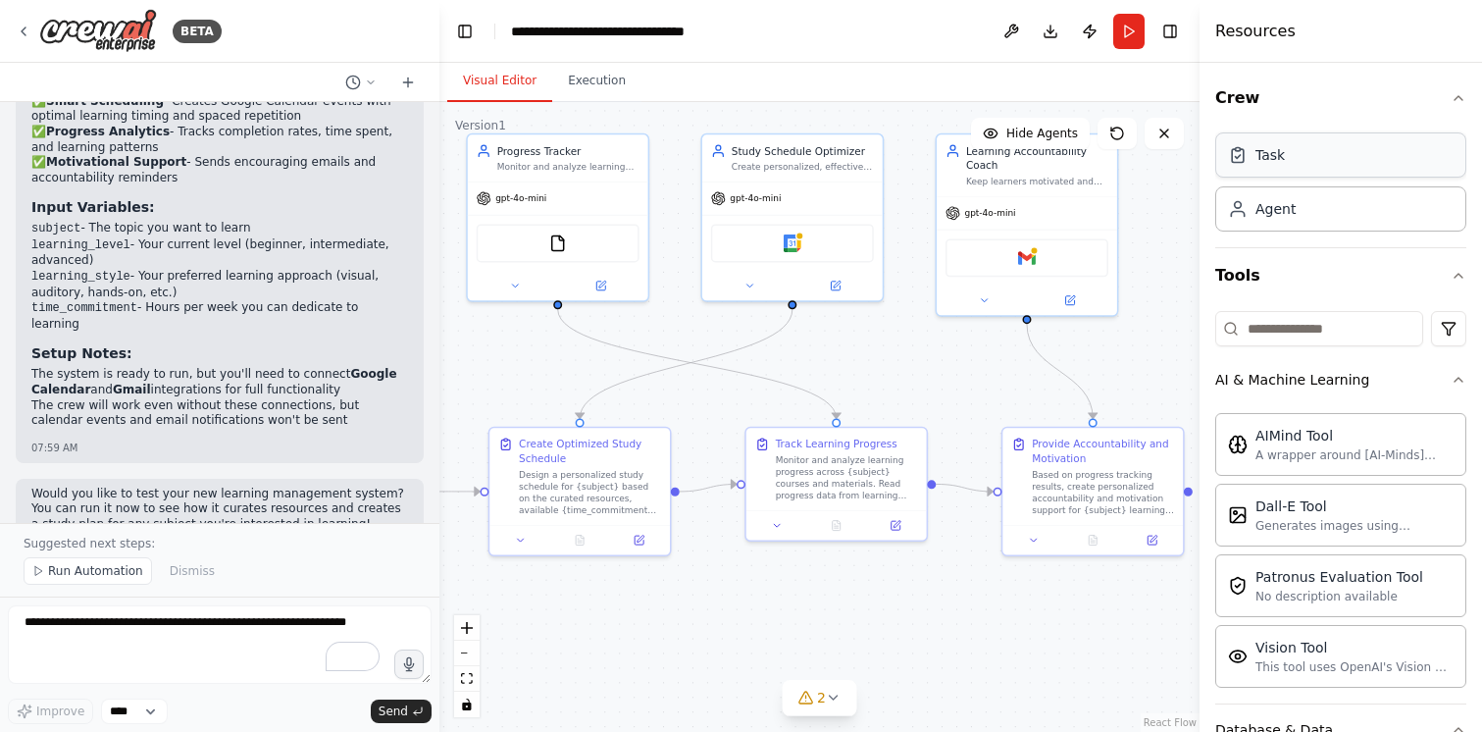
click at [1326, 153] on div "Task" at bounding box center [1340, 154] width 251 height 45
click at [1326, 167] on div "Task" at bounding box center [1340, 154] width 251 height 45
click at [1310, 219] on div "Agent" at bounding box center [1340, 207] width 251 height 45
click at [1303, 156] on div "Task" at bounding box center [1340, 154] width 251 height 45
click at [1123, 27] on button "Run" at bounding box center [1128, 31] width 31 height 35
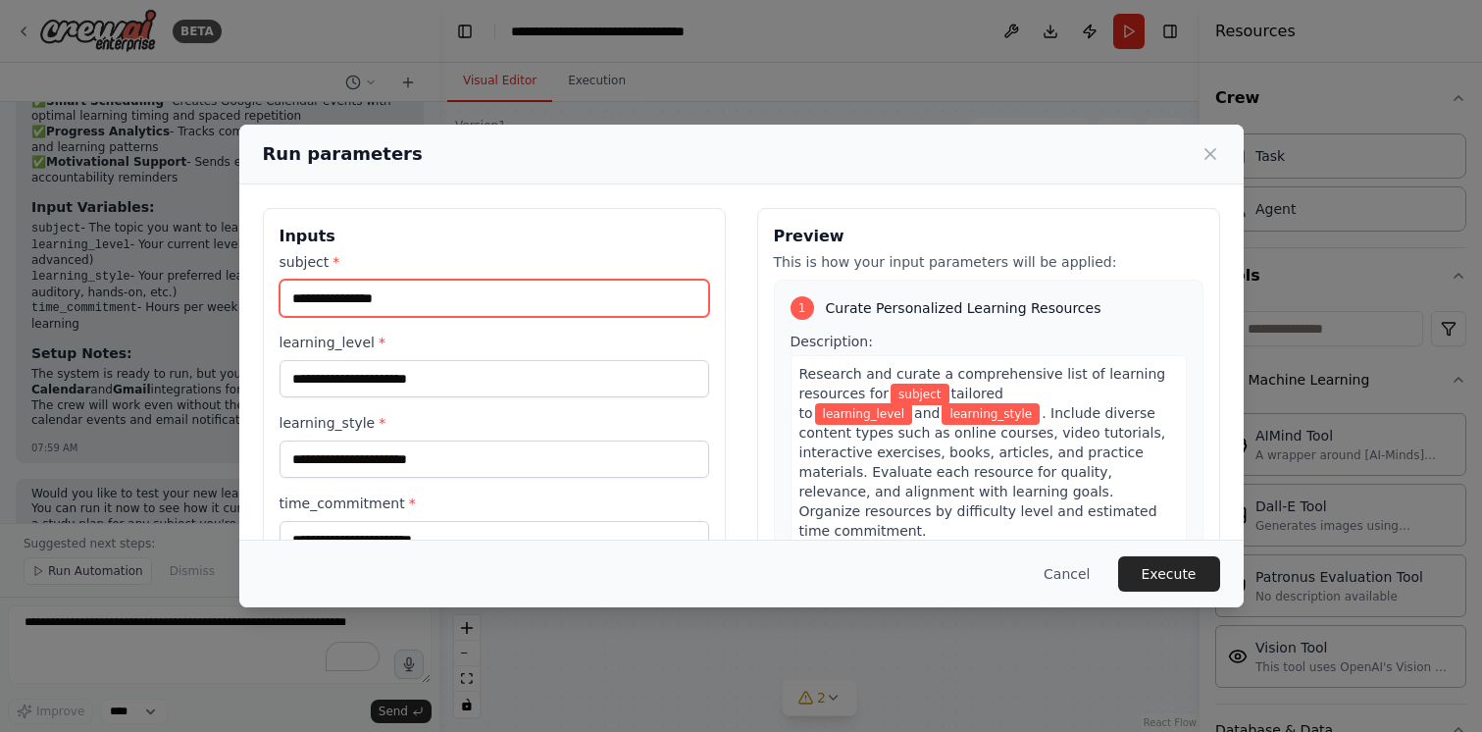
click at [498, 295] on input "subject *" at bounding box center [495, 298] width 430 height 37
click at [555, 217] on div "Inputs subject * learning_level * learning_style * time_commitment *" at bounding box center [494, 440] width 463 height 465
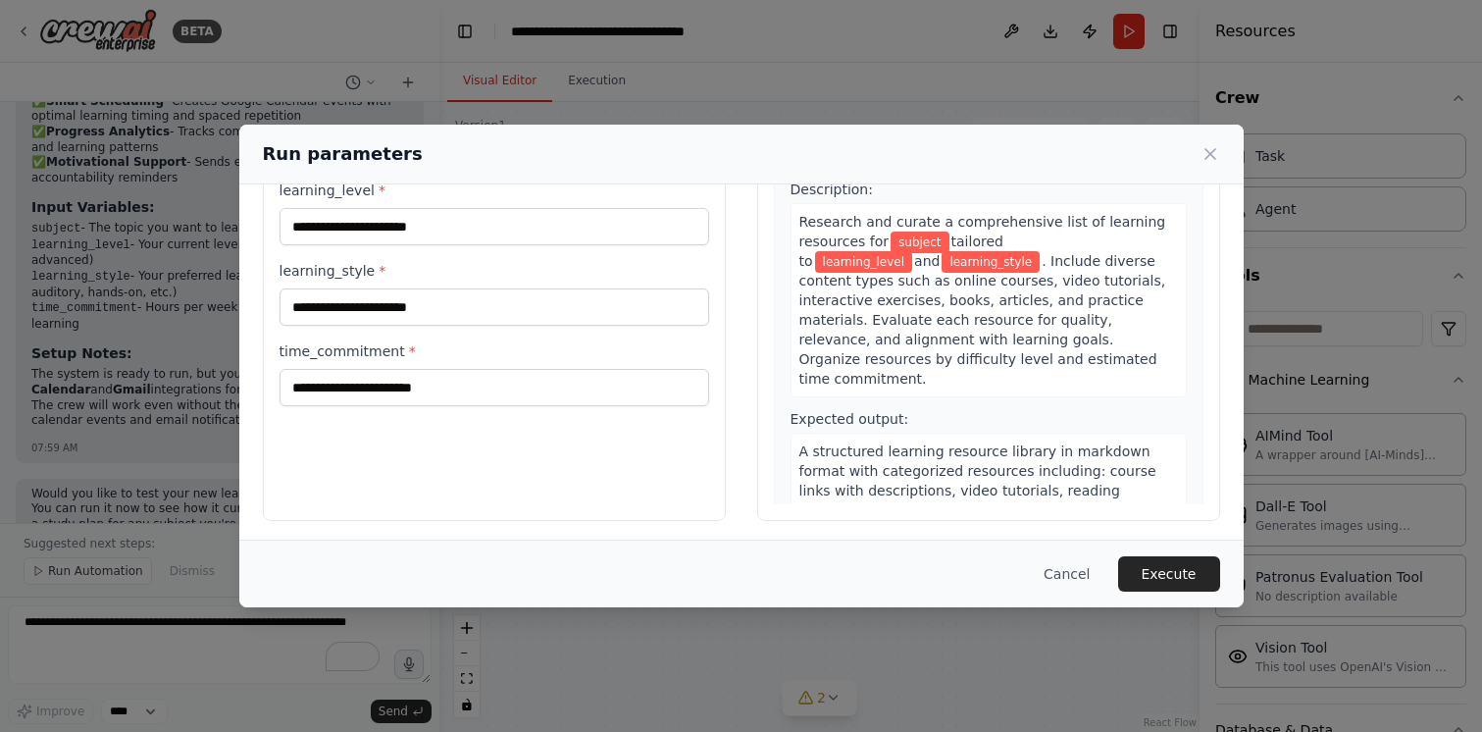
scroll to position [156, 0]
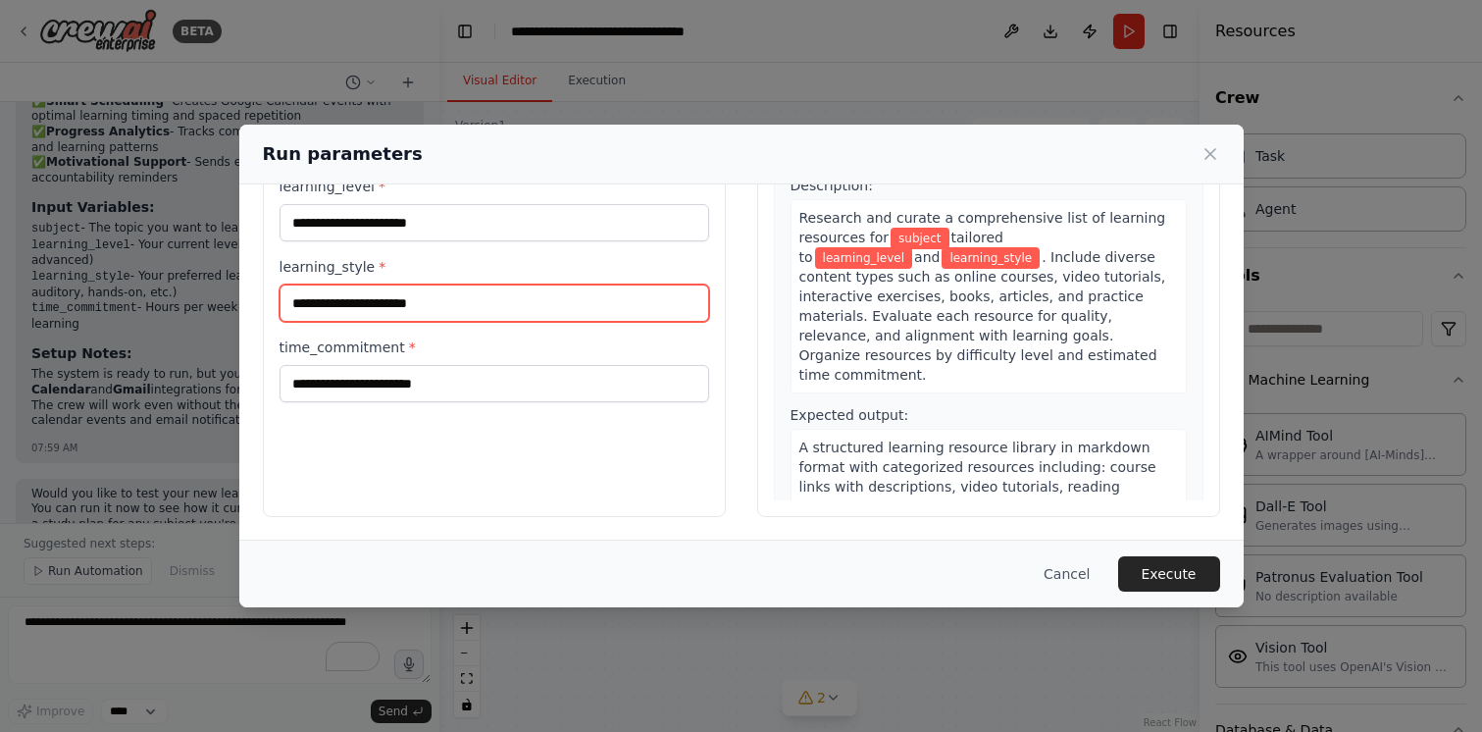
click at [463, 310] on input "learning_style *" at bounding box center [495, 302] width 430 height 37
click at [1216, 155] on icon at bounding box center [1211, 154] width 20 height 20
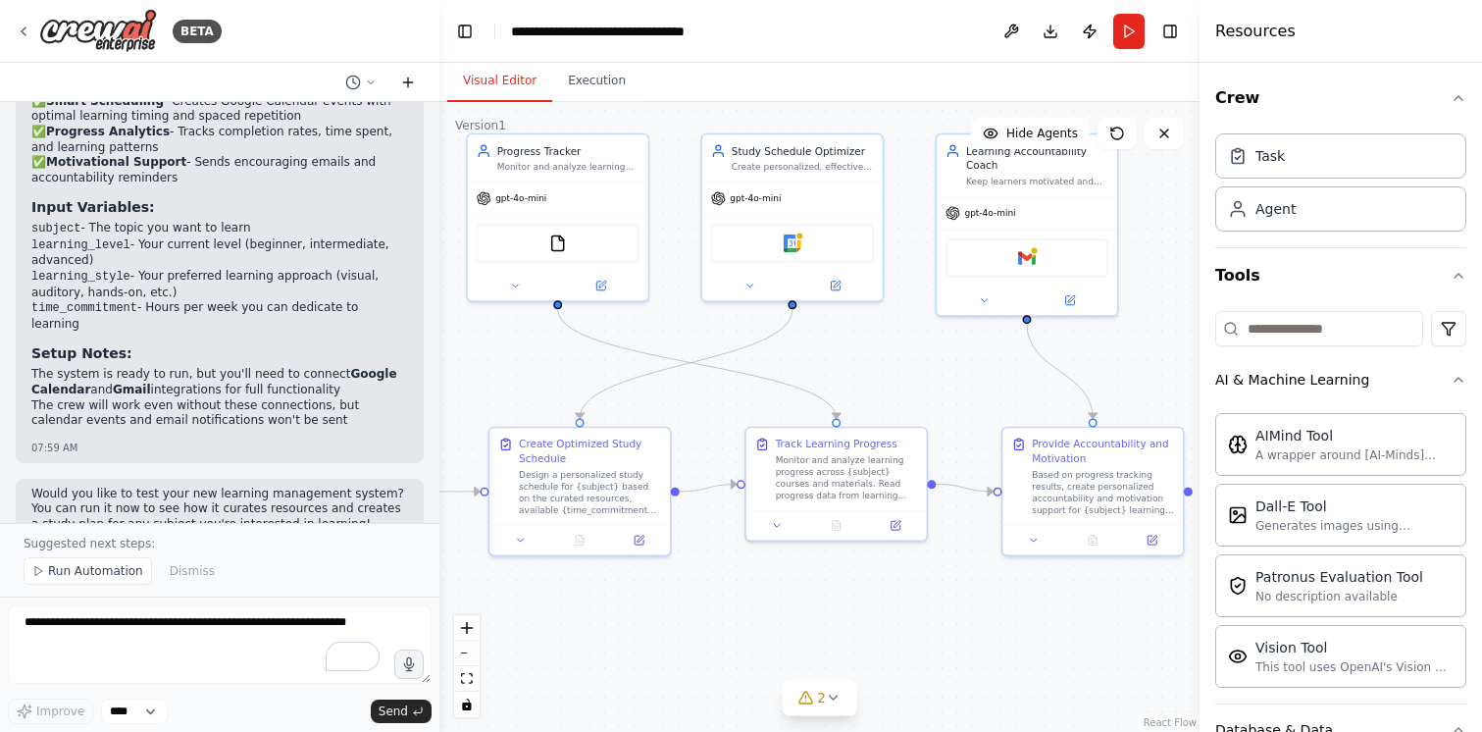
click at [411, 82] on icon at bounding box center [407, 82] width 9 height 0
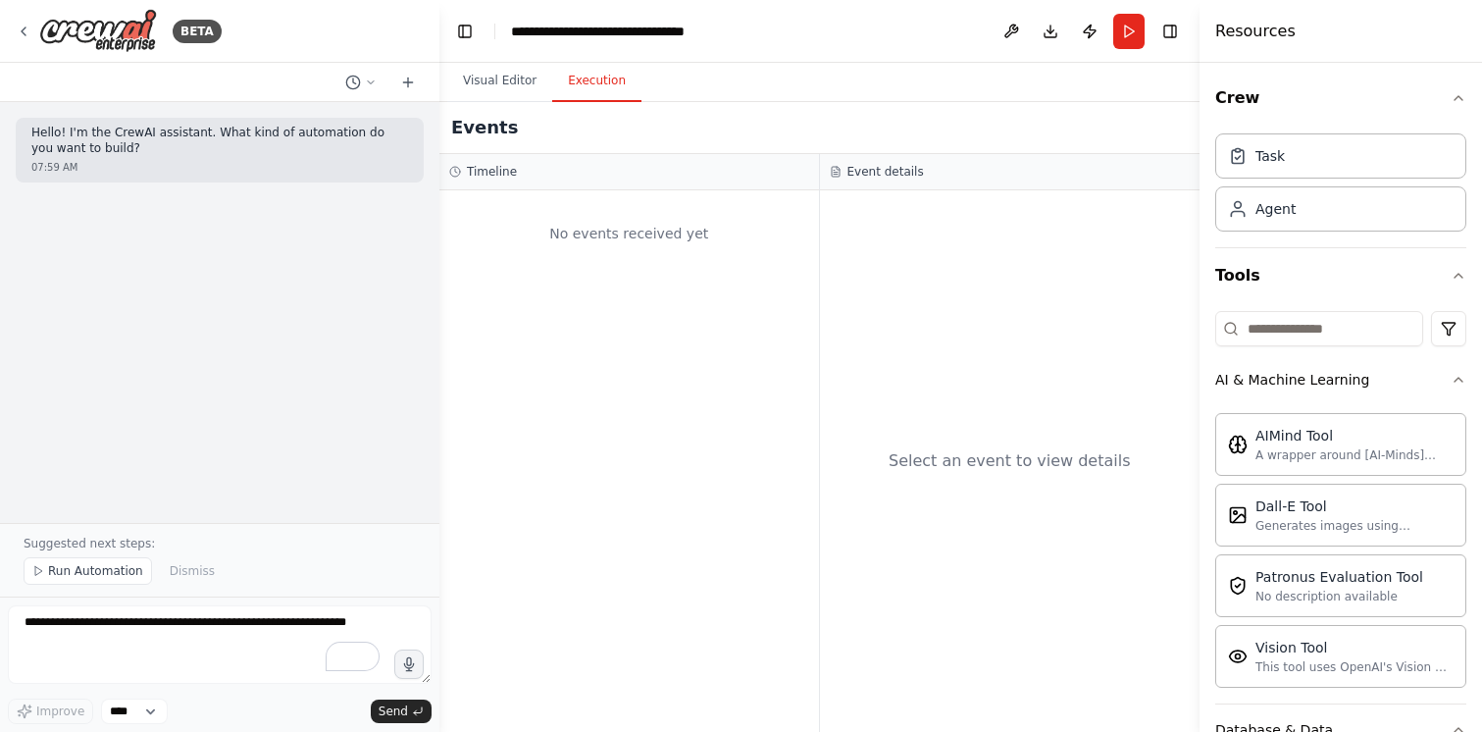
click at [620, 83] on button "Execution" at bounding box center [596, 81] width 89 height 41
click at [517, 67] on button "Visual Editor" at bounding box center [499, 81] width 105 height 41
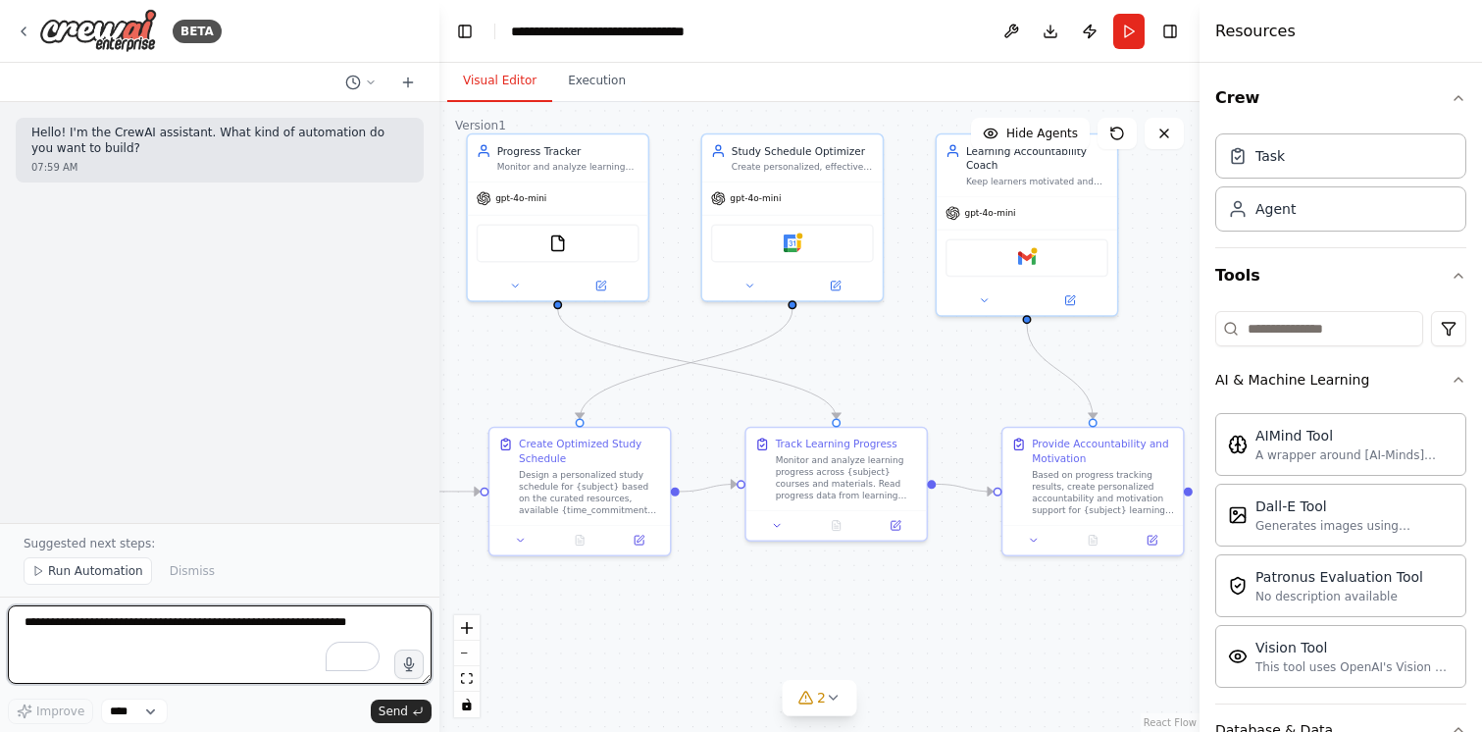
click at [144, 618] on textarea "To enrich screen reader interactions, please activate Accessibility in Grammarl…" at bounding box center [220, 644] width 424 height 78
click at [162, 620] on textarea "To enrich screen reader interactions, please activate Accessibility in Grammarl…" at bounding box center [220, 644] width 424 height 78
click at [232, 622] on textarea "To enrich screen reader interactions, please activate Accessibility in Grammarl…" at bounding box center [220, 644] width 424 height 78
type textarea "**********"
